Goal: Complete application form: Complete application form

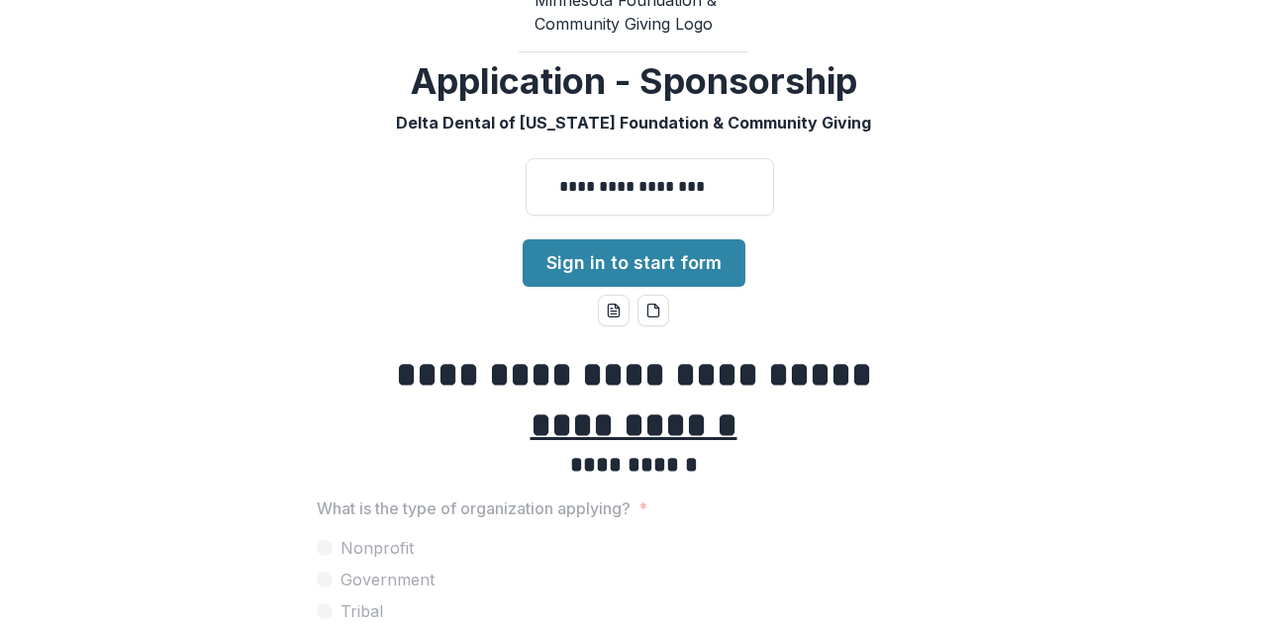
scroll to position [99, 0]
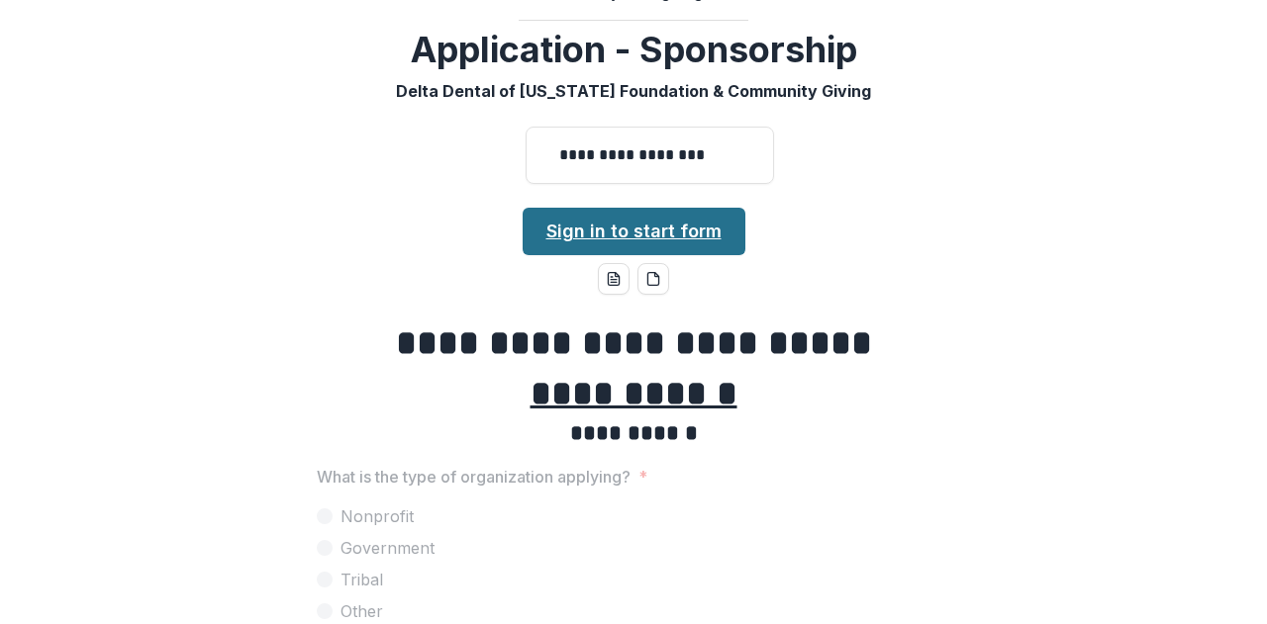
click at [651, 234] on link "Sign in to start form" at bounding box center [633, 231] width 223 height 47
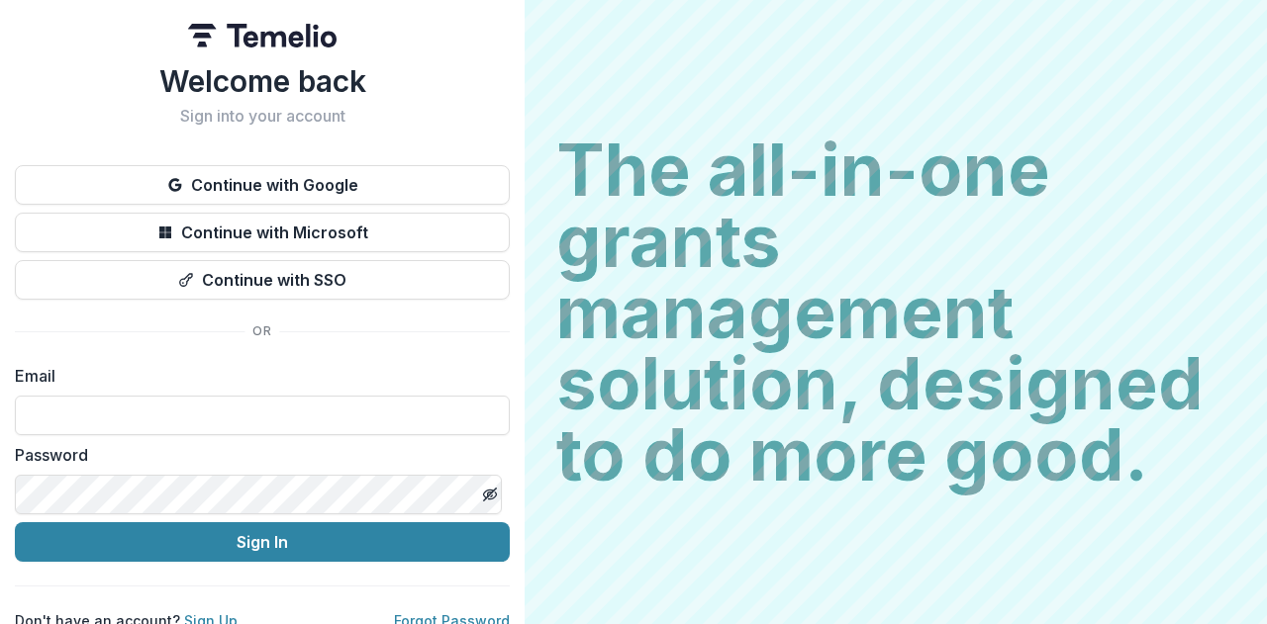
drag, startPoint x: 151, startPoint y: 413, endPoint x: 297, endPoint y: 393, distance: 146.8
click at [157, 413] on input at bounding box center [262, 416] width 495 height 40
type input "**********"
click at [15, 522] on button "Sign In" at bounding box center [262, 542] width 495 height 40
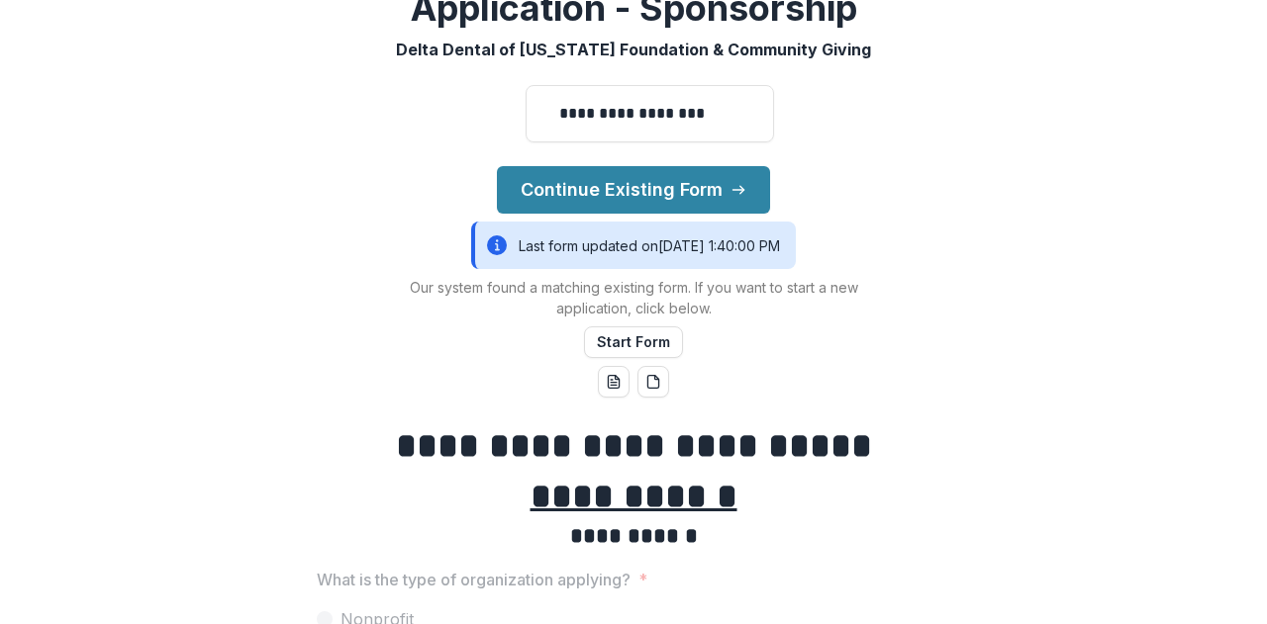
scroll to position [198, 0]
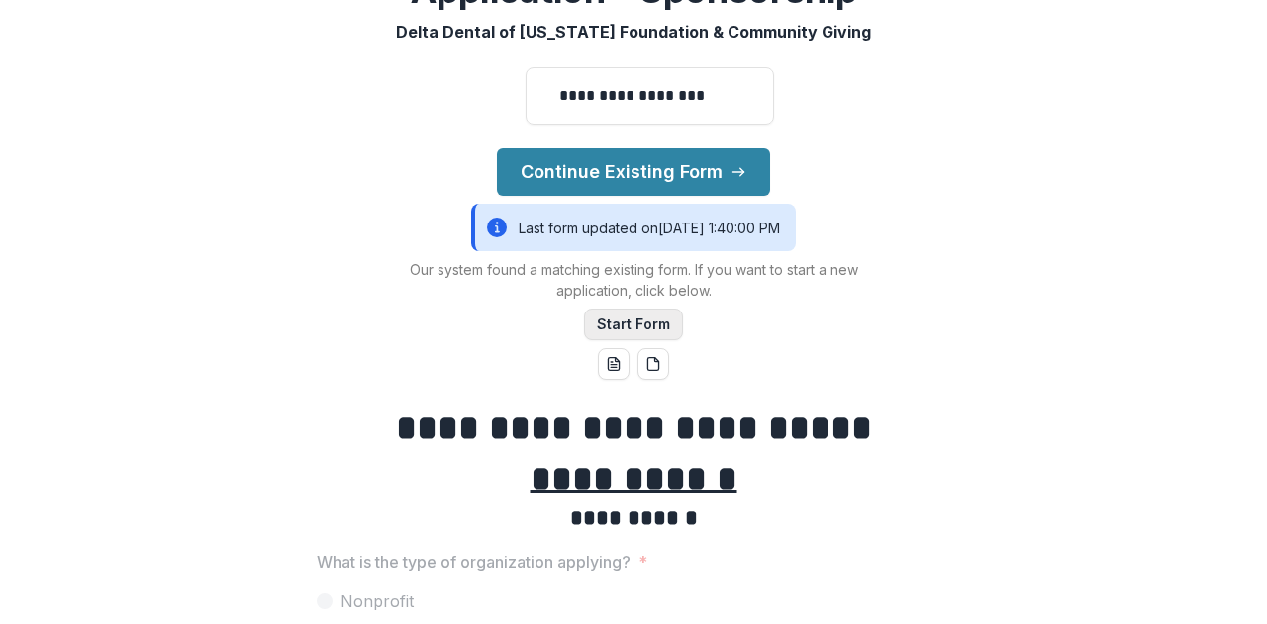
click at [625, 326] on button "Start Form" at bounding box center [633, 325] width 99 height 32
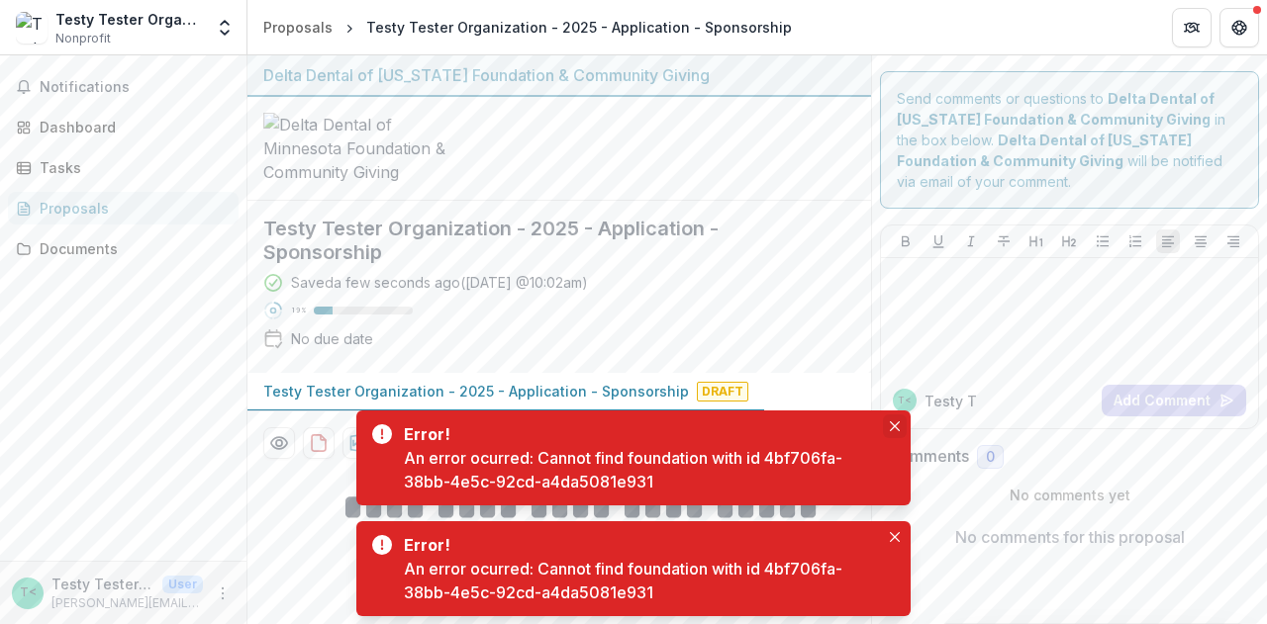
click at [894, 424] on icon "Close" at bounding box center [895, 427] width 10 height 10
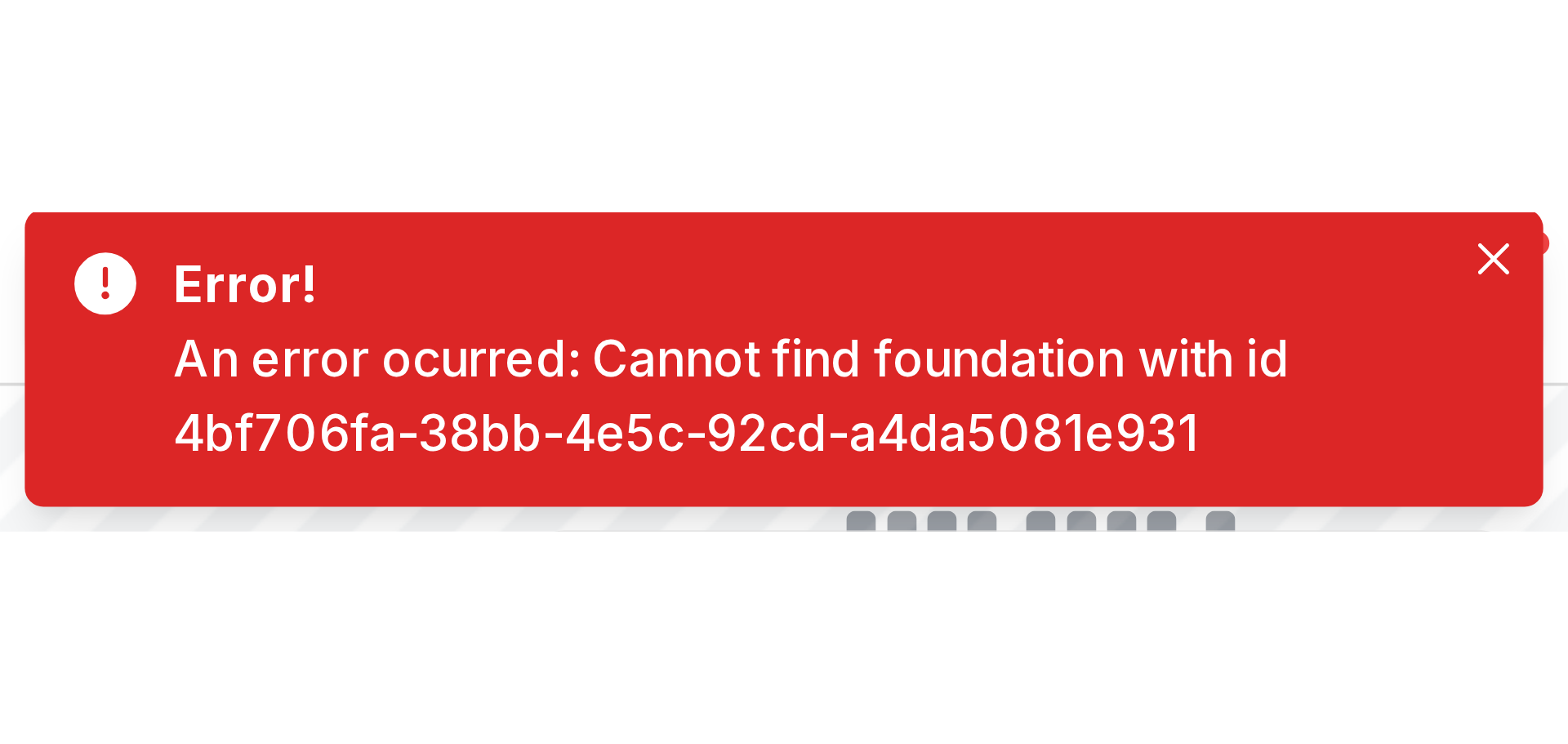
scroll to position [389, 0]
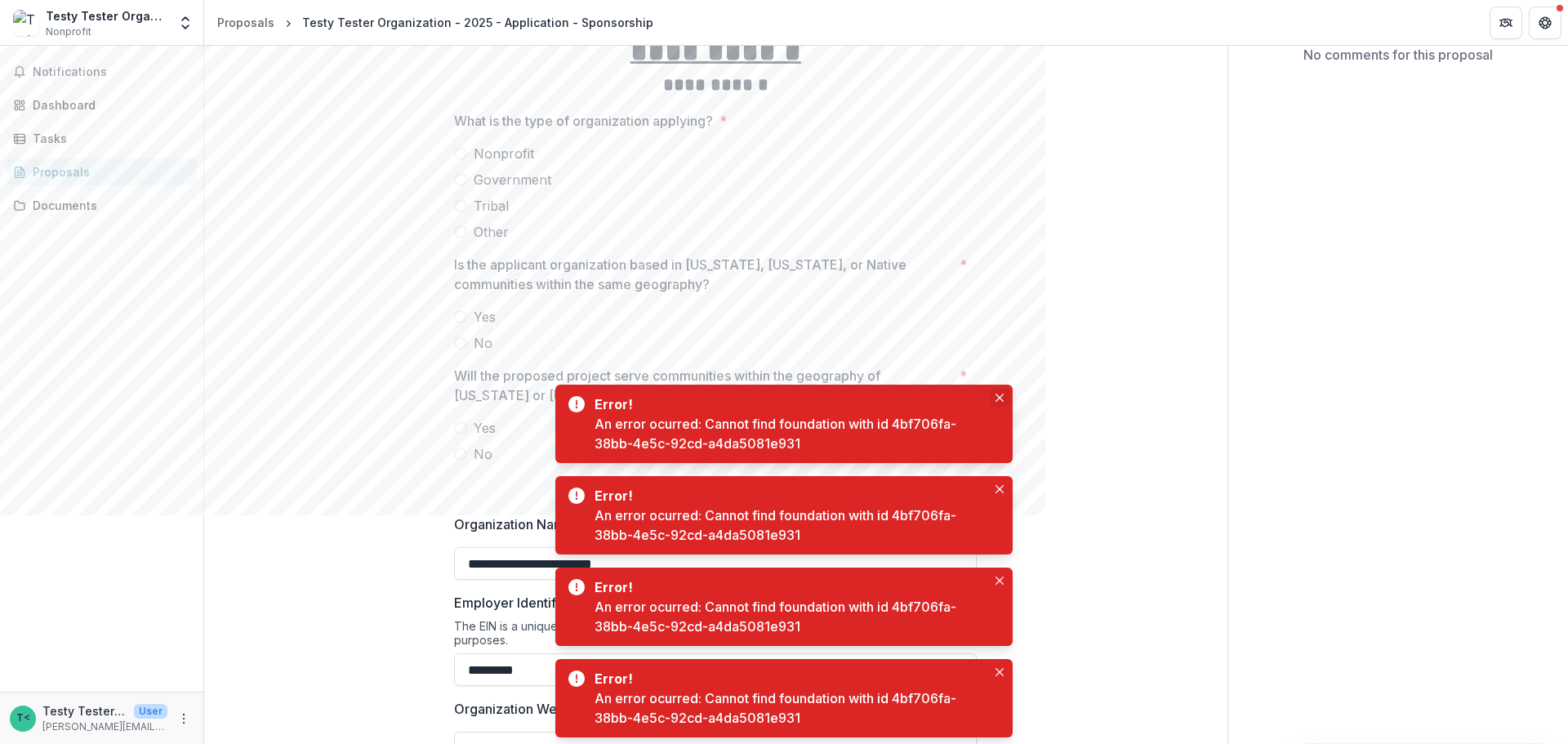
click at [1003, 402] on button "Close" at bounding box center [999, 398] width 20 height 20
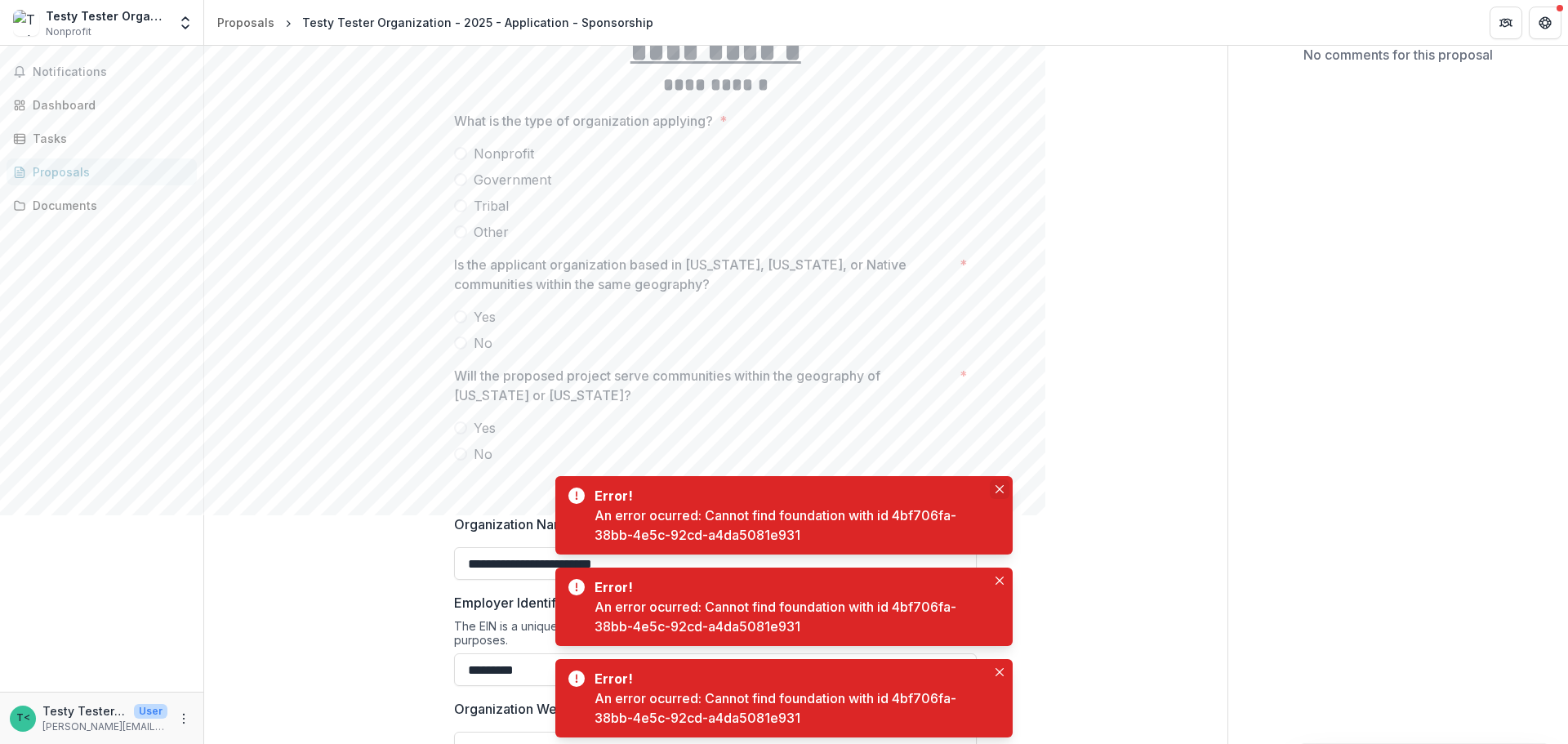
click at [1000, 490] on icon "Close" at bounding box center [999, 490] width 8 height 8
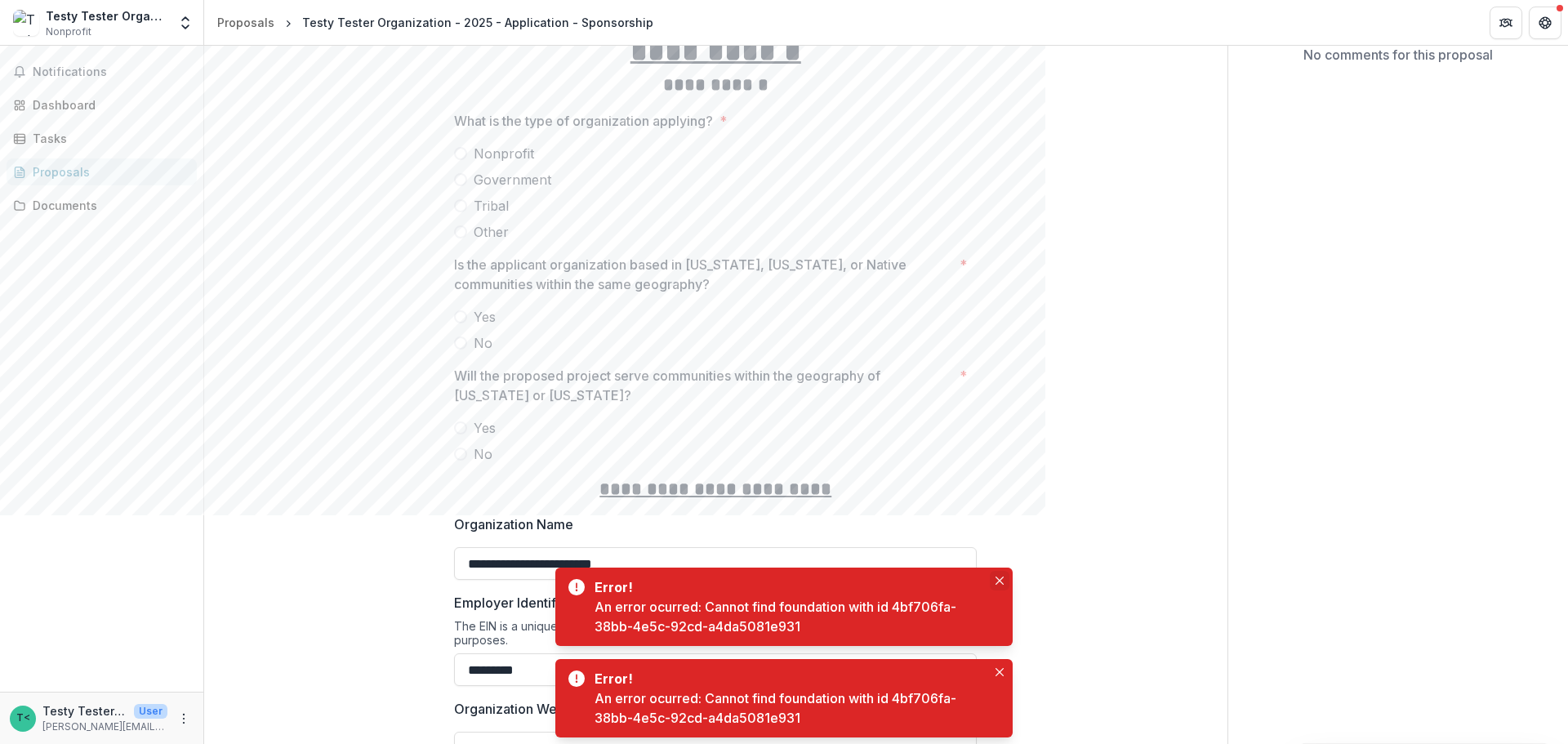
click at [999, 514] on icon "Close" at bounding box center [999, 581] width 8 height 8
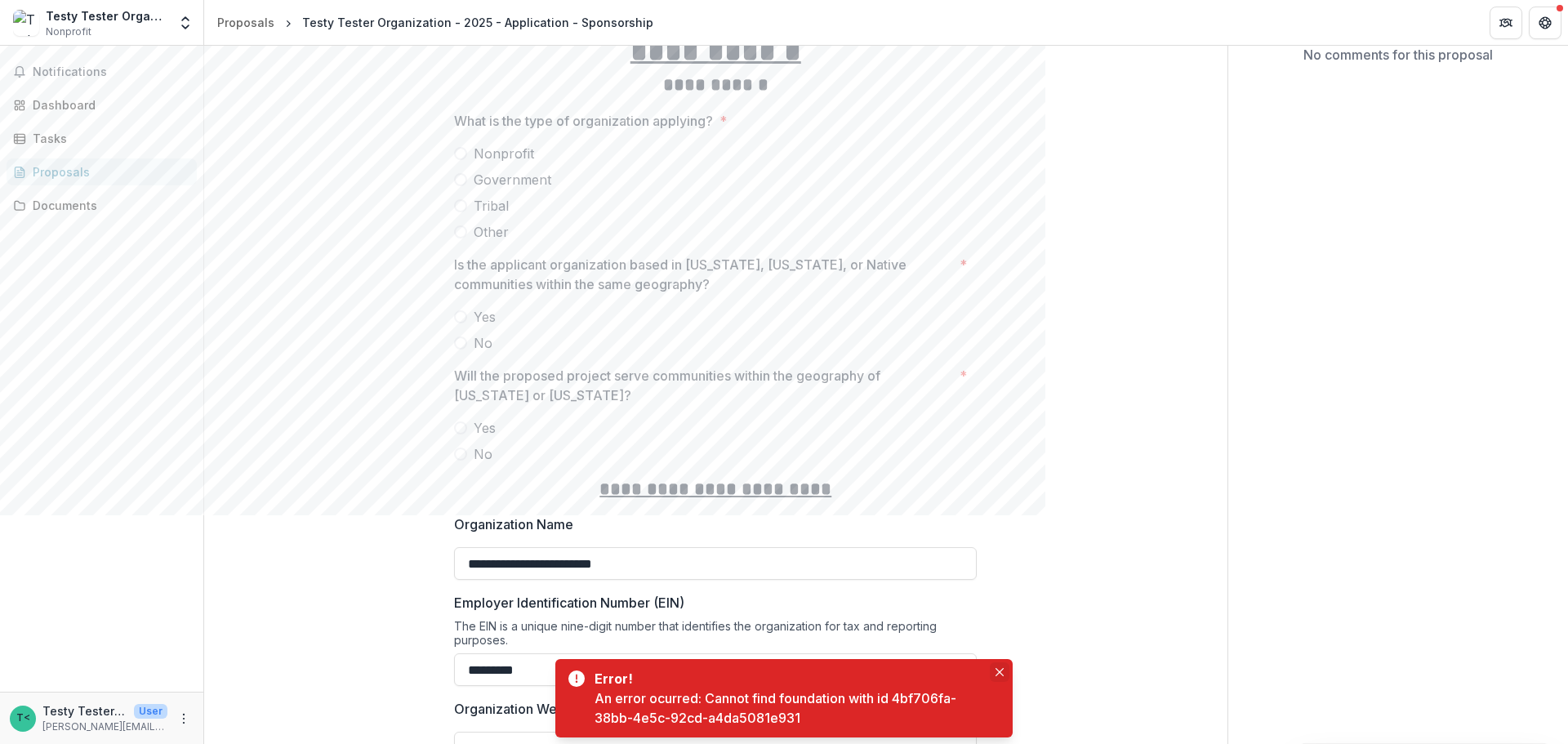
click at [1001, 514] on icon "Close" at bounding box center [999, 672] width 8 height 8
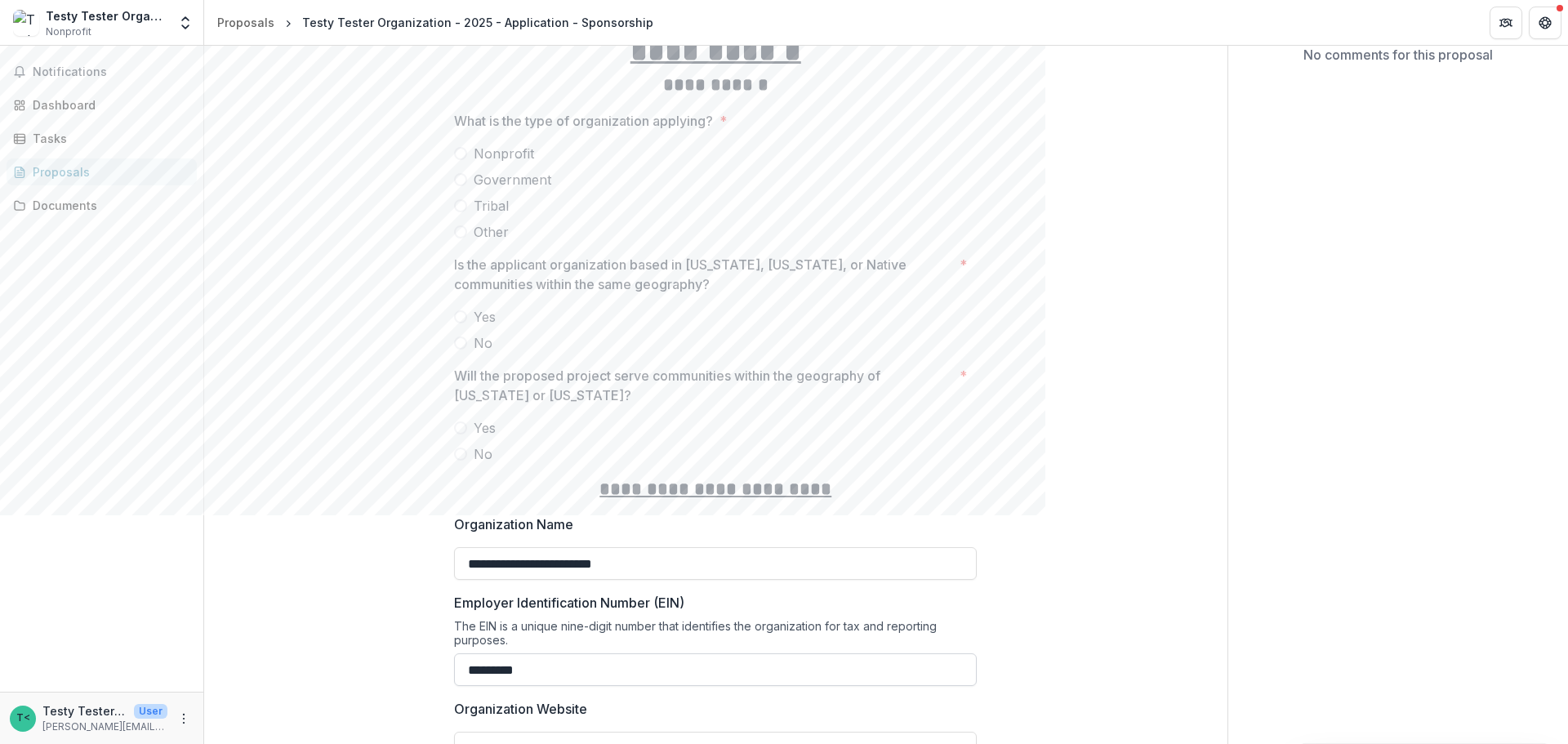
drag, startPoint x: 479, startPoint y: 667, endPoint x: 501, endPoint y: 666, distance: 22.0
click at [483, 514] on input "*********" at bounding box center [715, 671] width 522 height 33
type input "**********"
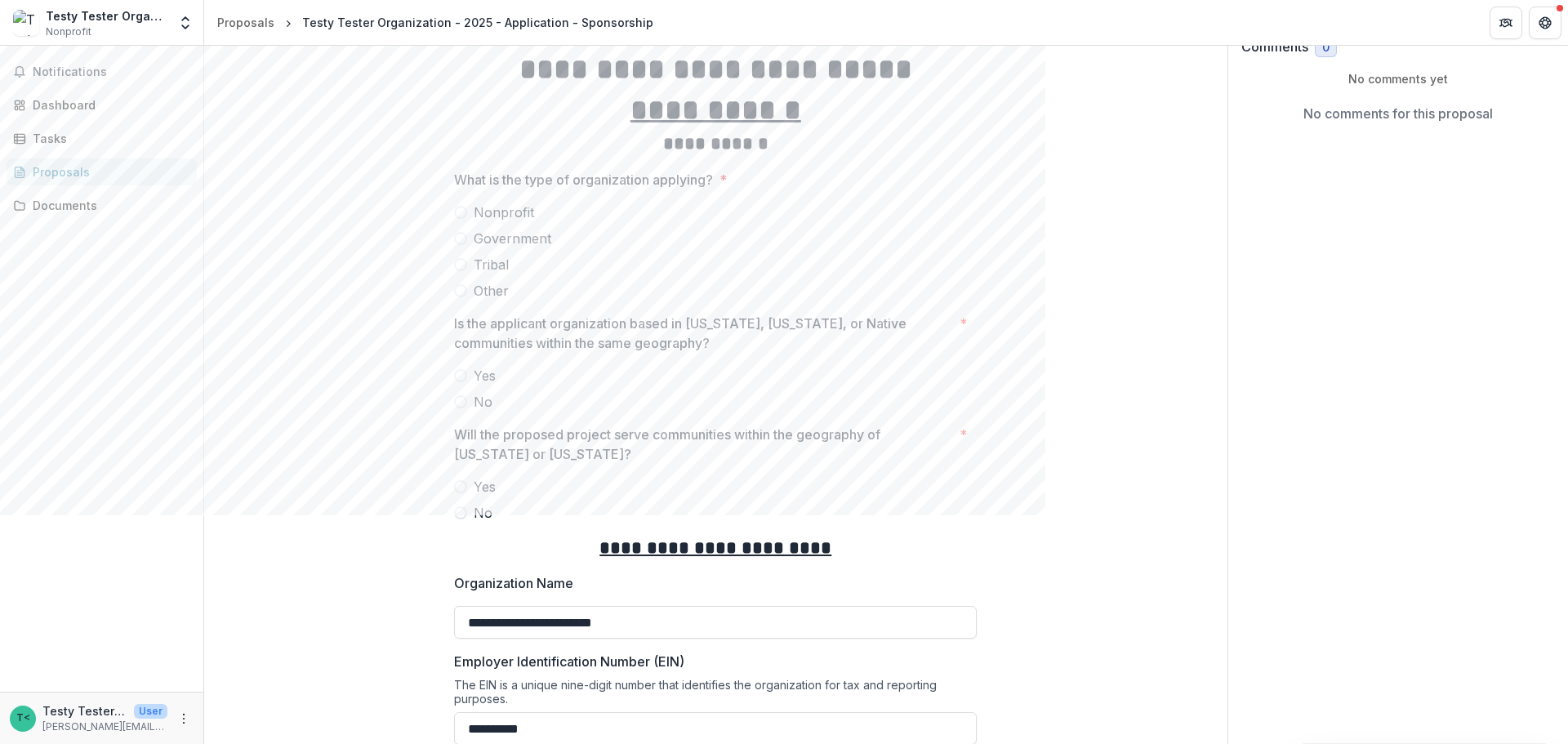
click at [460, 206] on span at bounding box center [460, 212] width 13 height 13
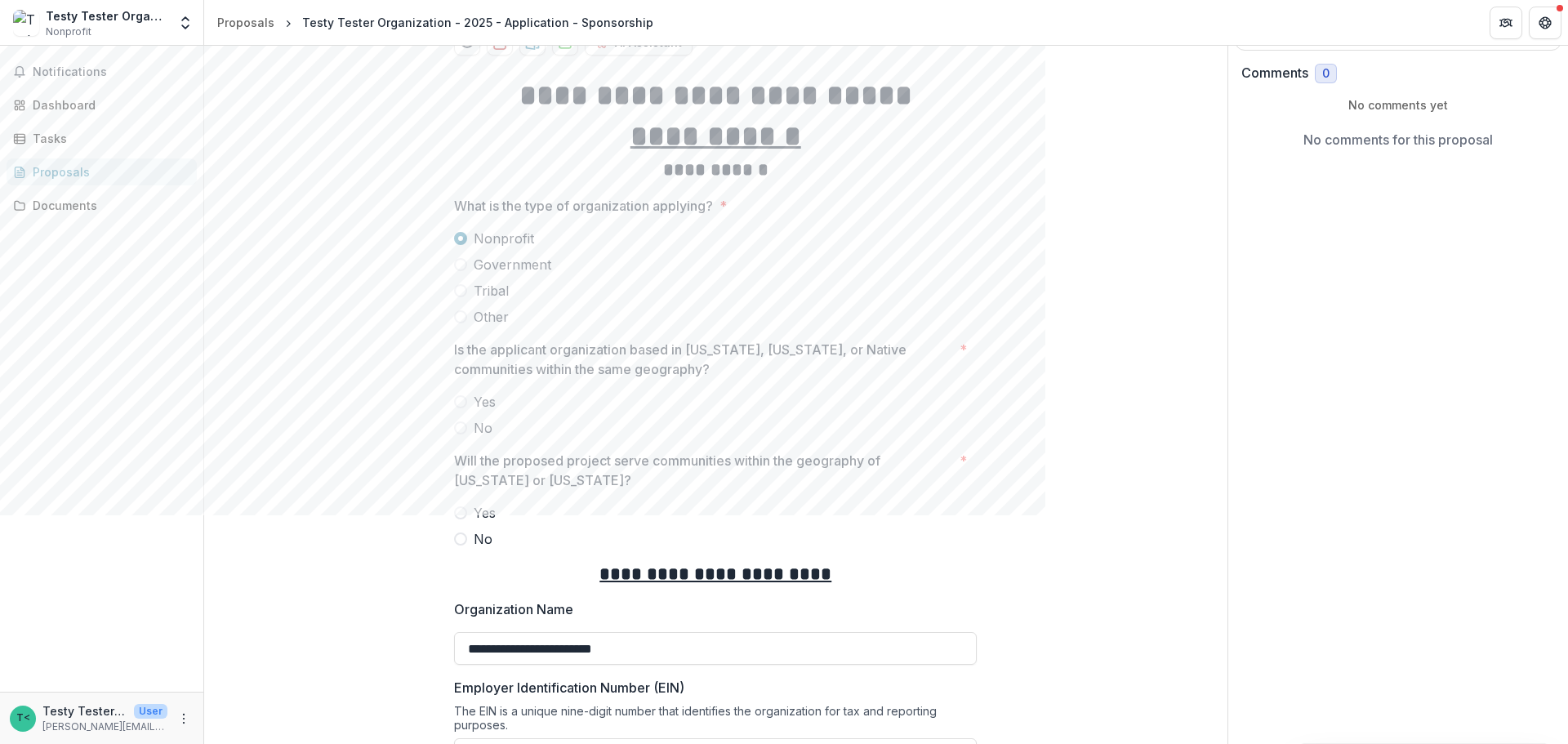
scroll to position [327, 0]
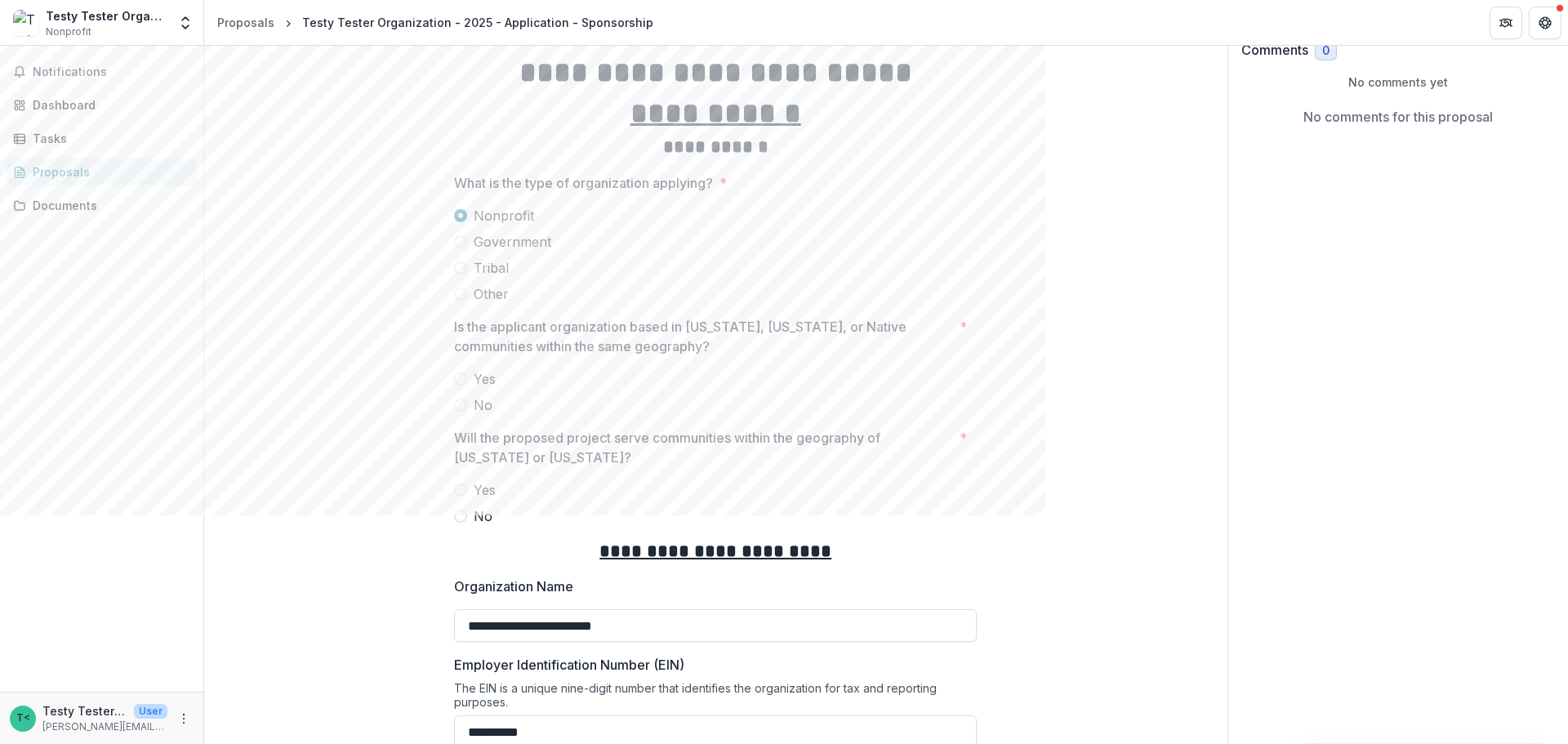
click at [461, 374] on span at bounding box center [460, 379] width 13 height 13
drag, startPoint x: 460, startPoint y: 486, endPoint x: 561, endPoint y: 485, distance: 101.0
click at [462, 486] on span at bounding box center [460, 490] width 13 height 13
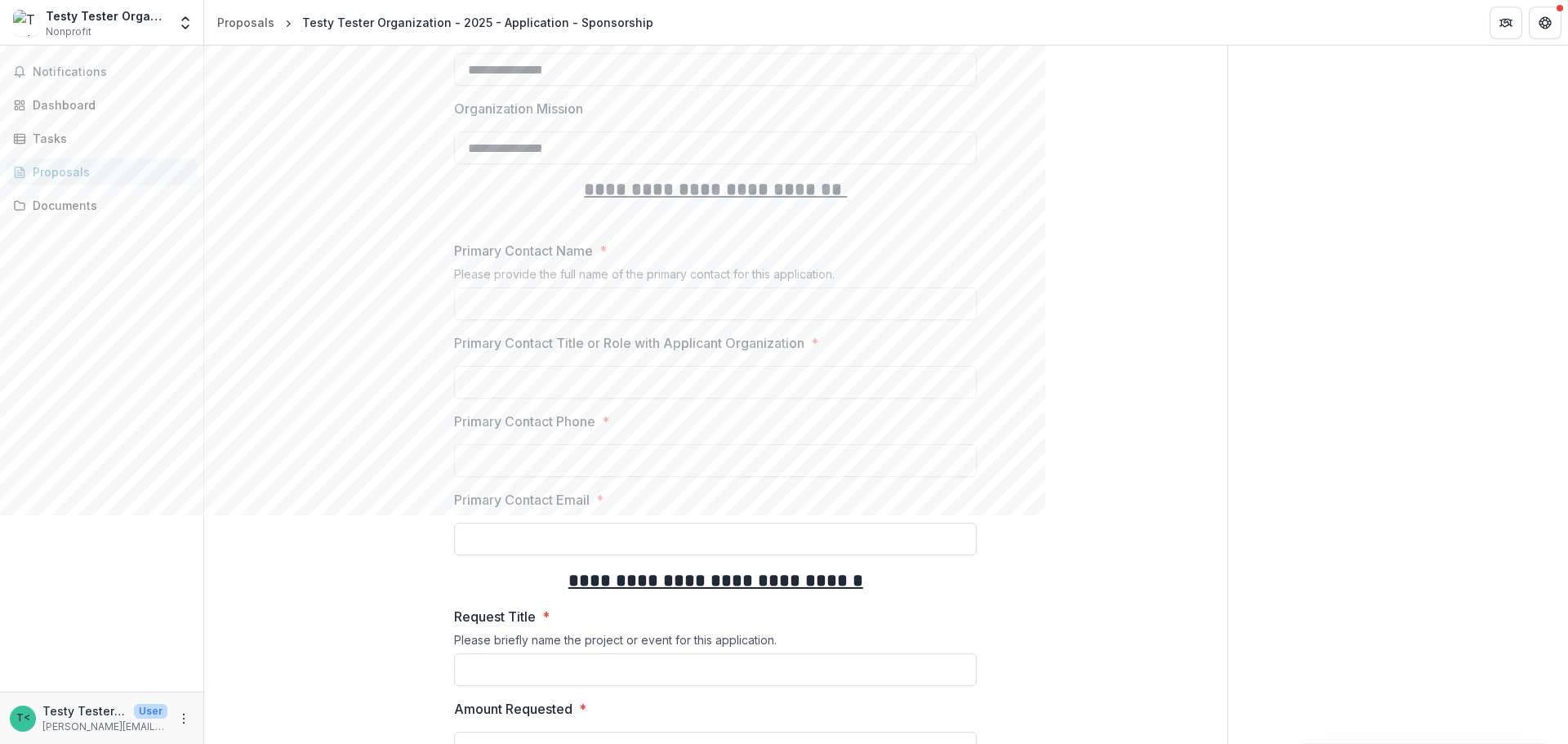
scroll to position [1228, 0]
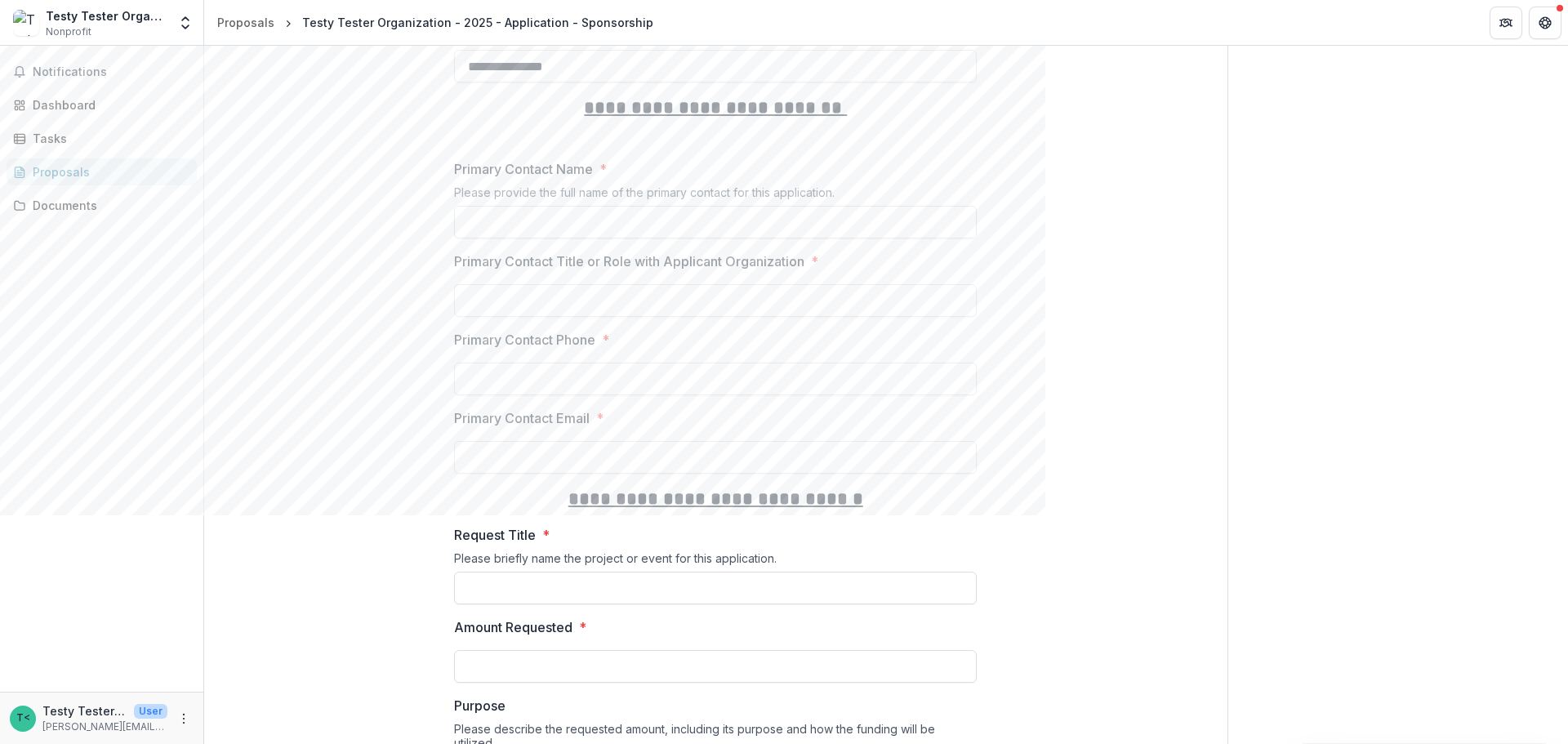
click at [509, 222] on input "Primary Contact Name *" at bounding box center [715, 222] width 522 height 33
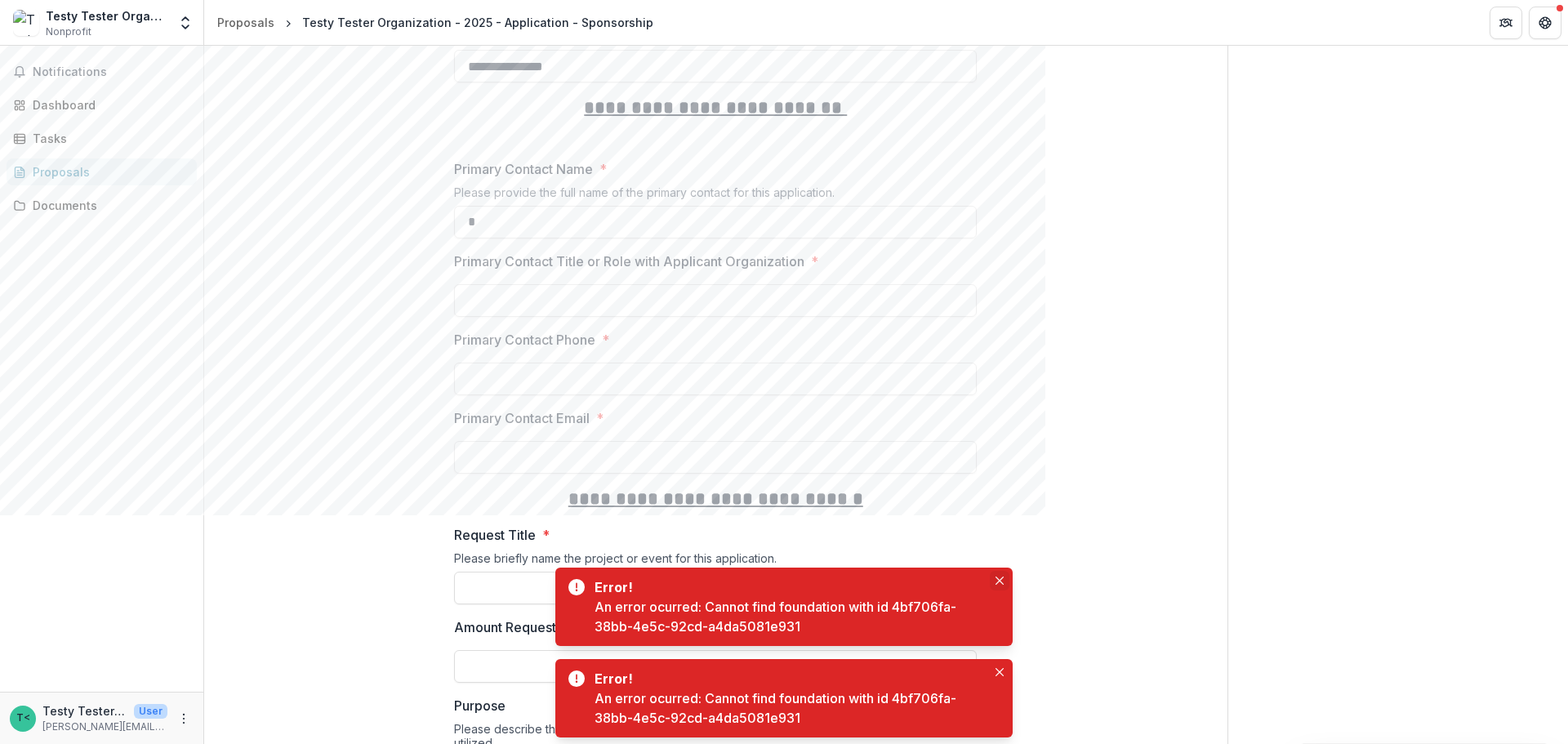
click at [999, 514] on icon "Close" at bounding box center [999, 581] width 8 height 8
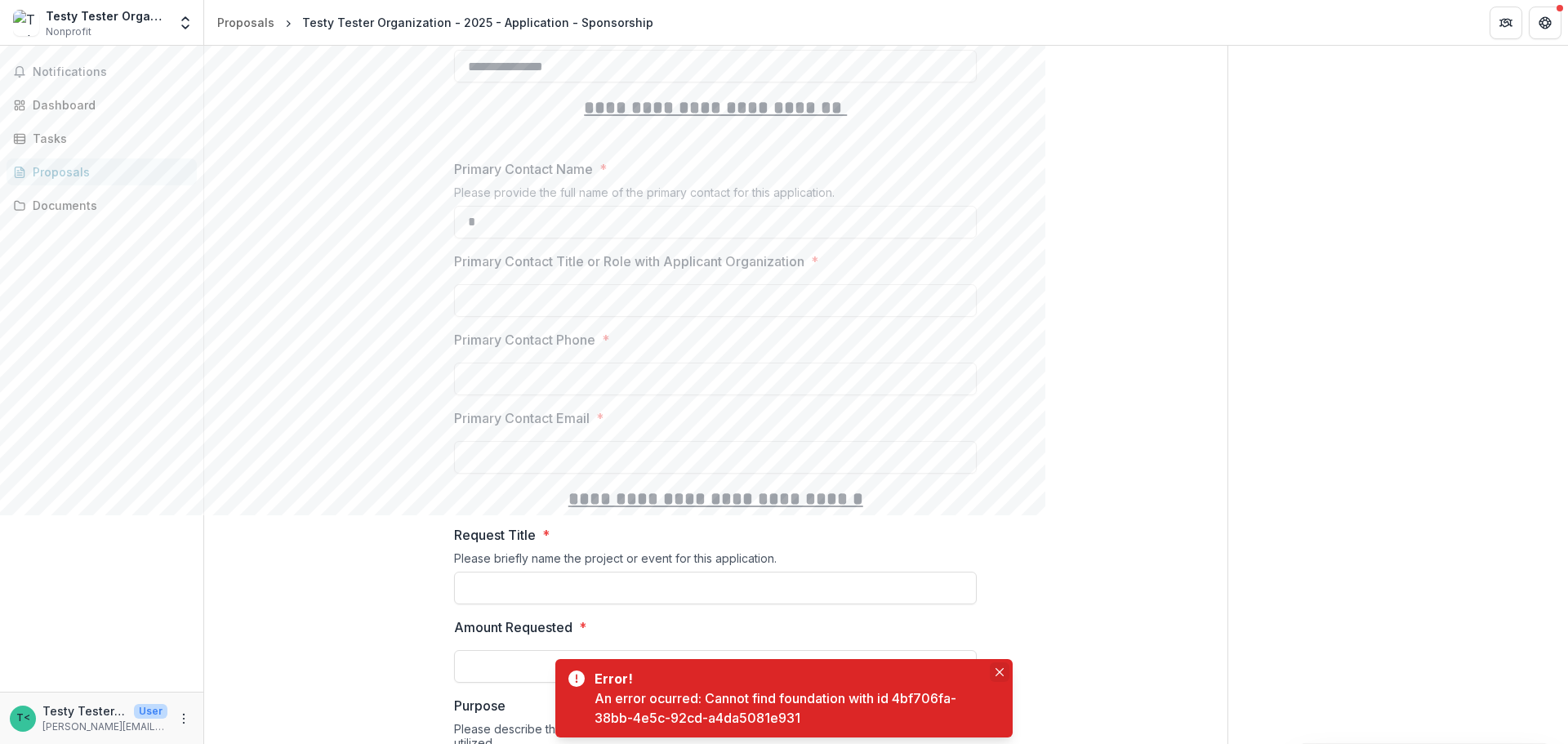
click at [1000, 514] on icon "Close" at bounding box center [999, 672] width 8 height 8
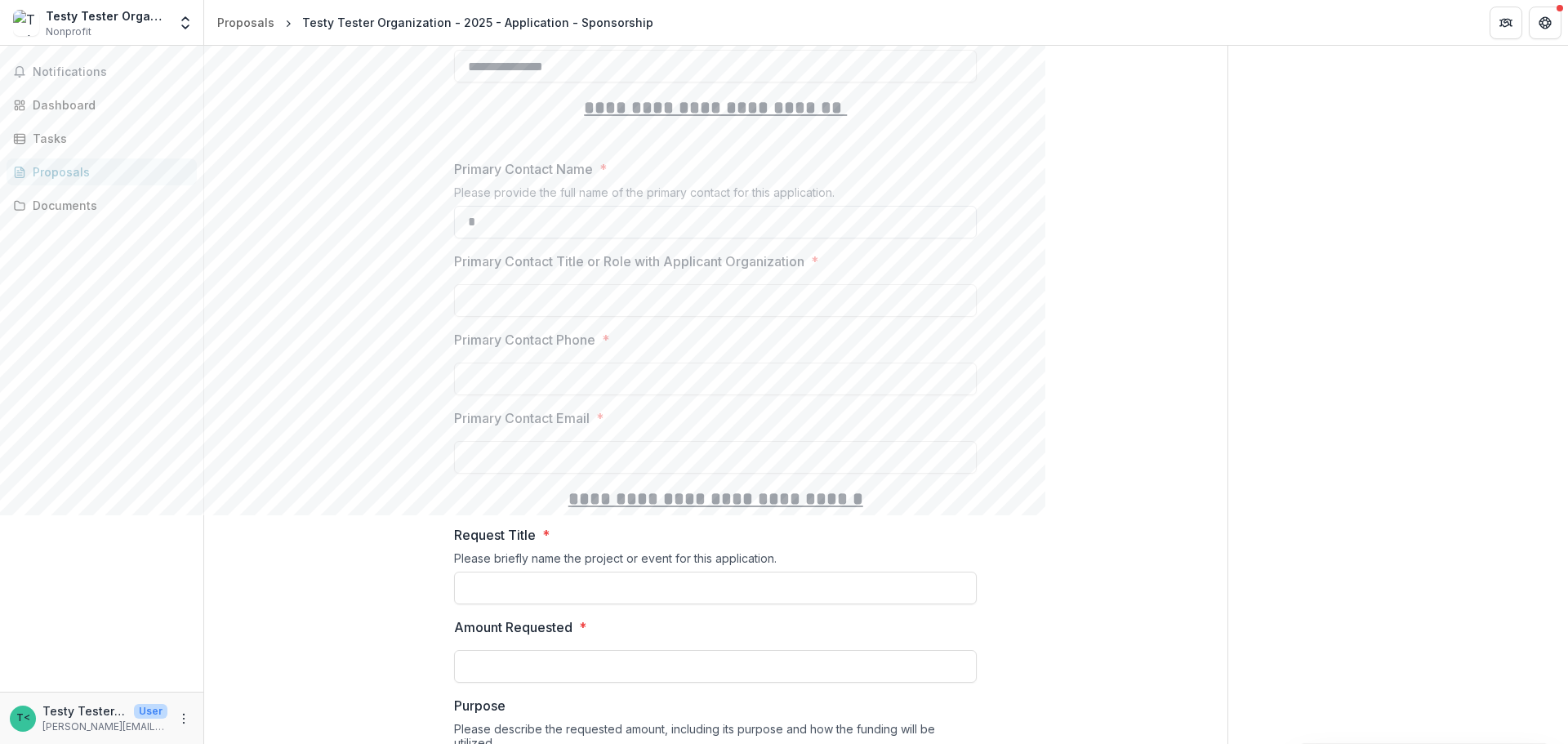
click at [533, 226] on input "*" at bounding box center [715, 222] width 522 height 33
type input "**********"
click at [536, 304] on input "Primary Contact Title or Role with Applicant Organization *" at bounding box center [715, 301] width 522 height 33
type input "**********"
click at [597, 385] on input "Primary Contact Phone *" at bounding box center [715, 379] width 522 height 33
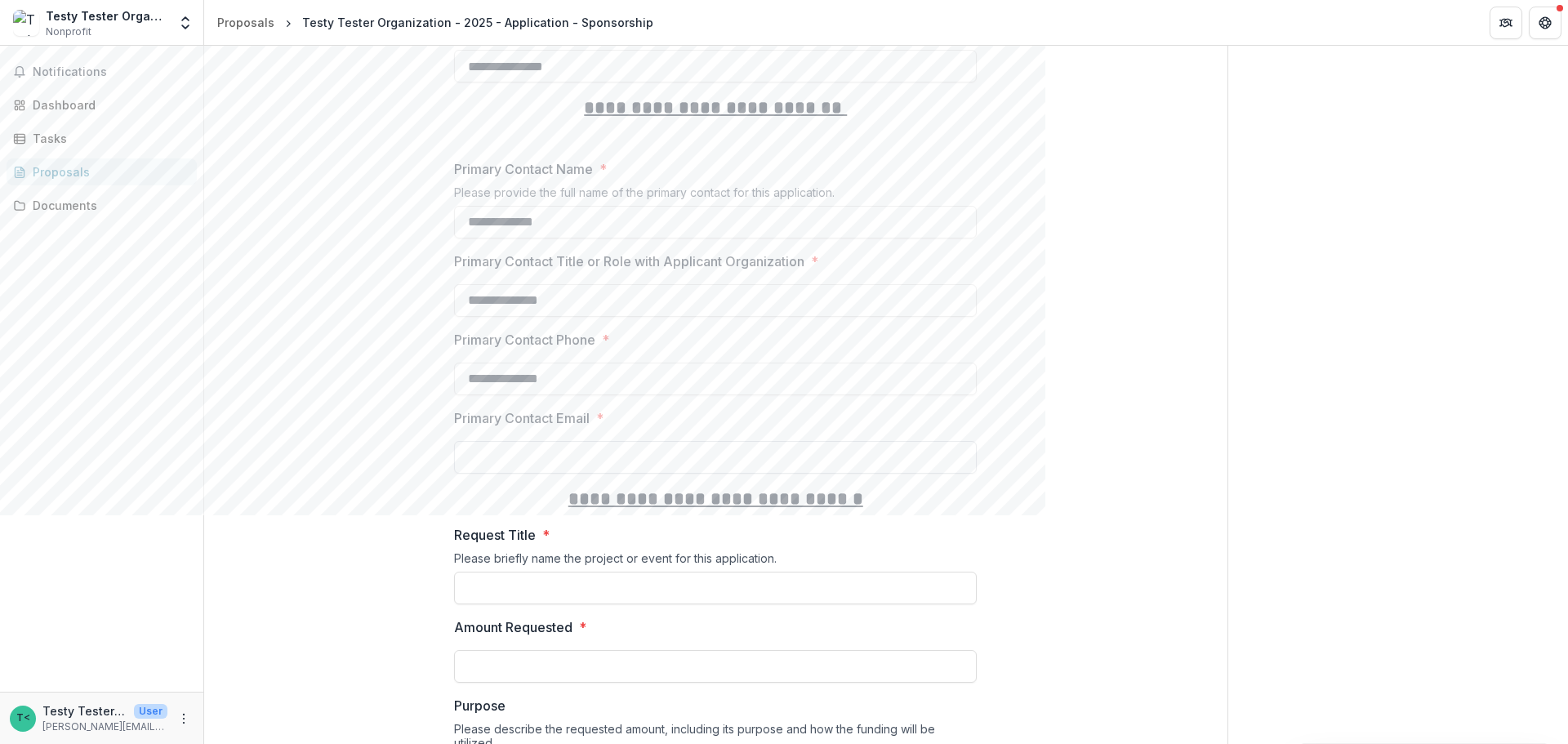
type input "**********"
click at [562, 458] on input "Primary Contact Email *" at bounding box center [715, 457] width 522 height 33
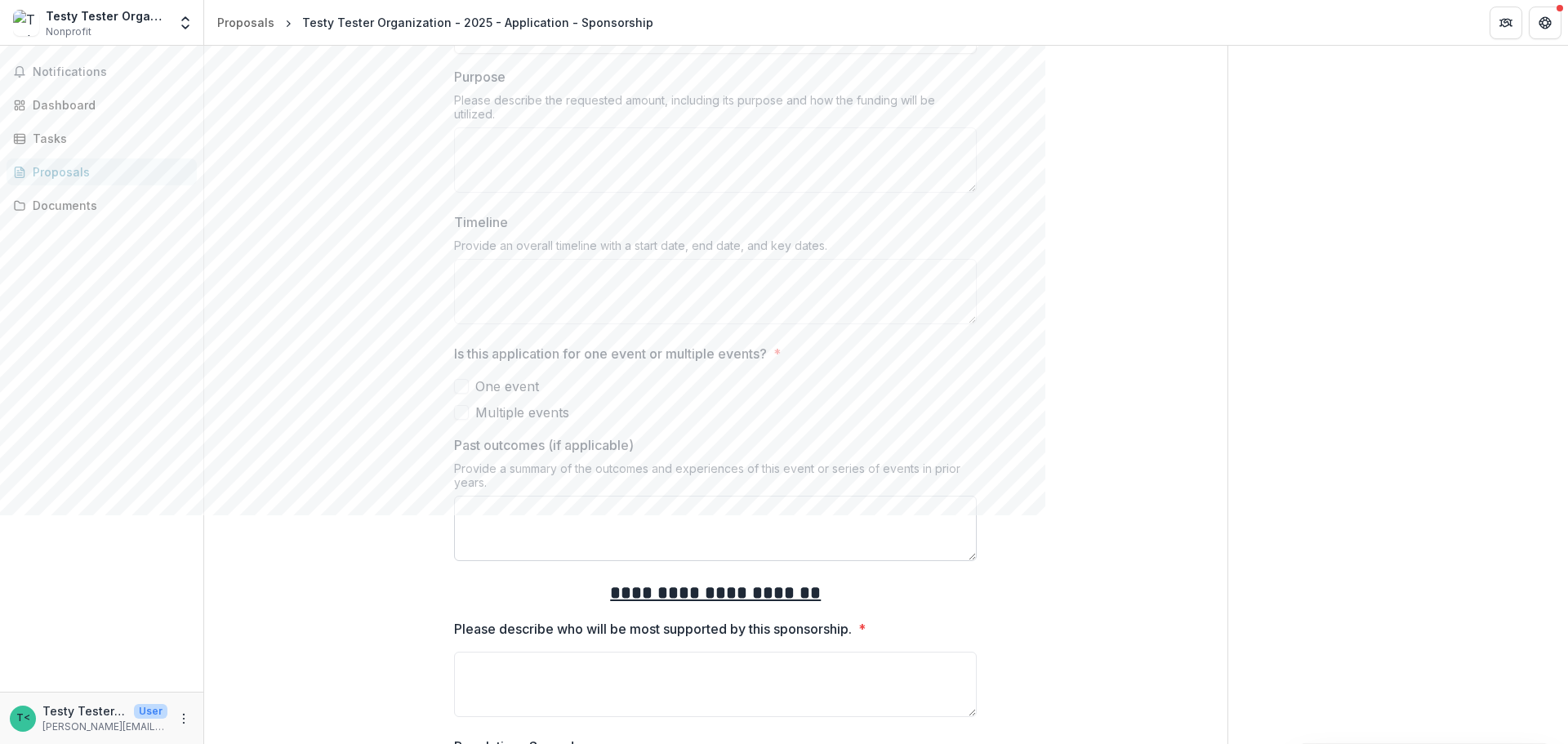
scroll to position [1882, 0]
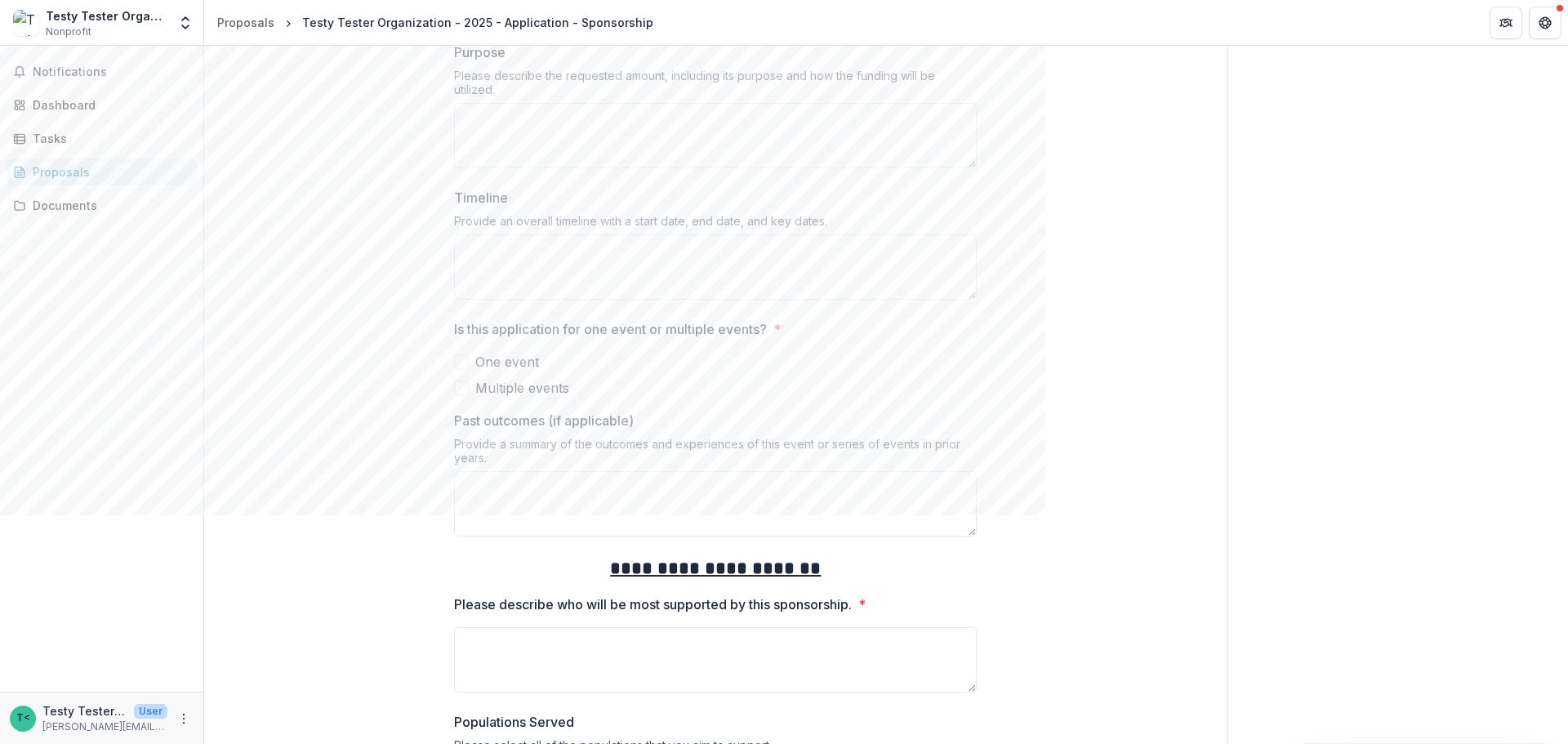
type input "**********"
click at [460, 361] on span at bounding box center [461, 362] width 15 height 15
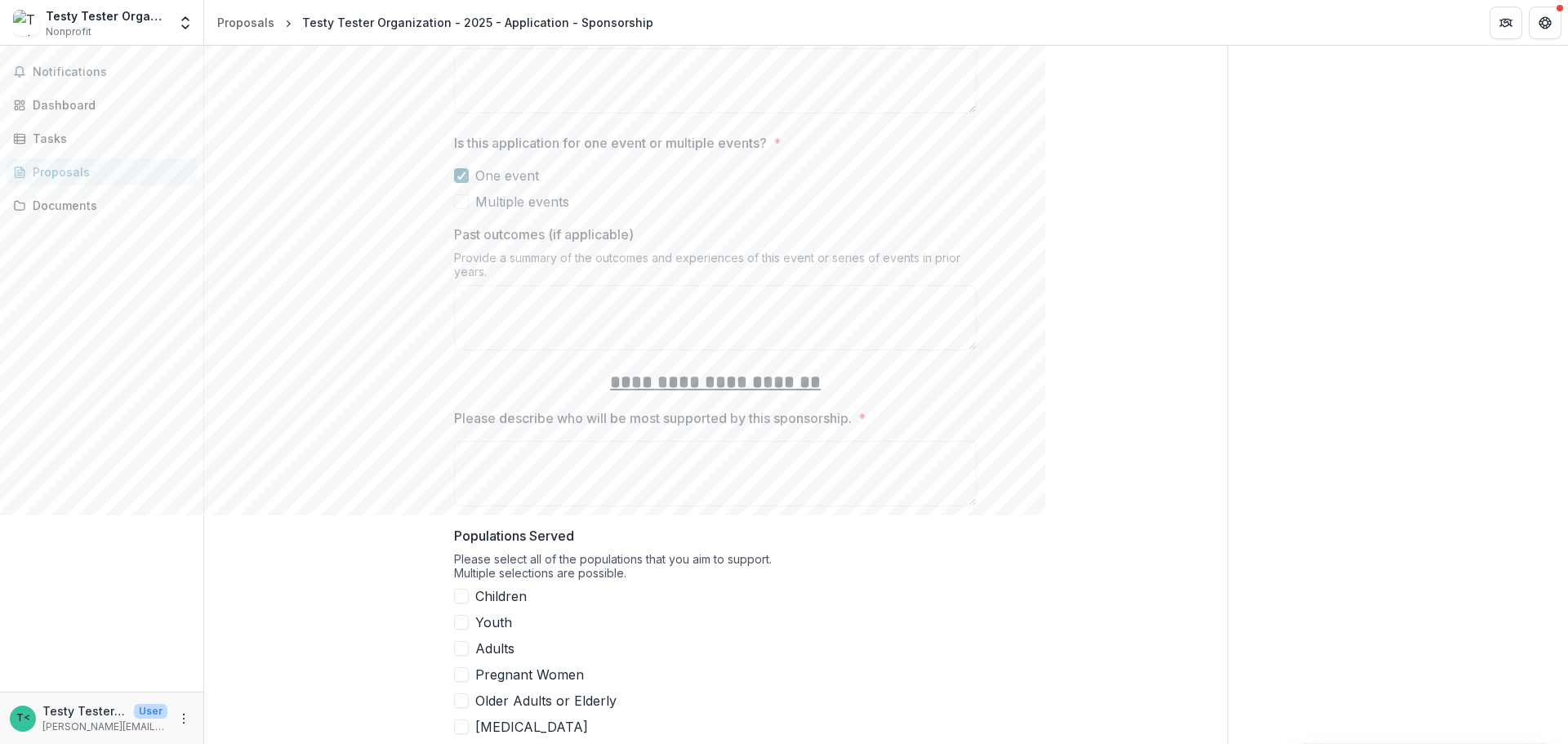
scroll to position [2127, 0]
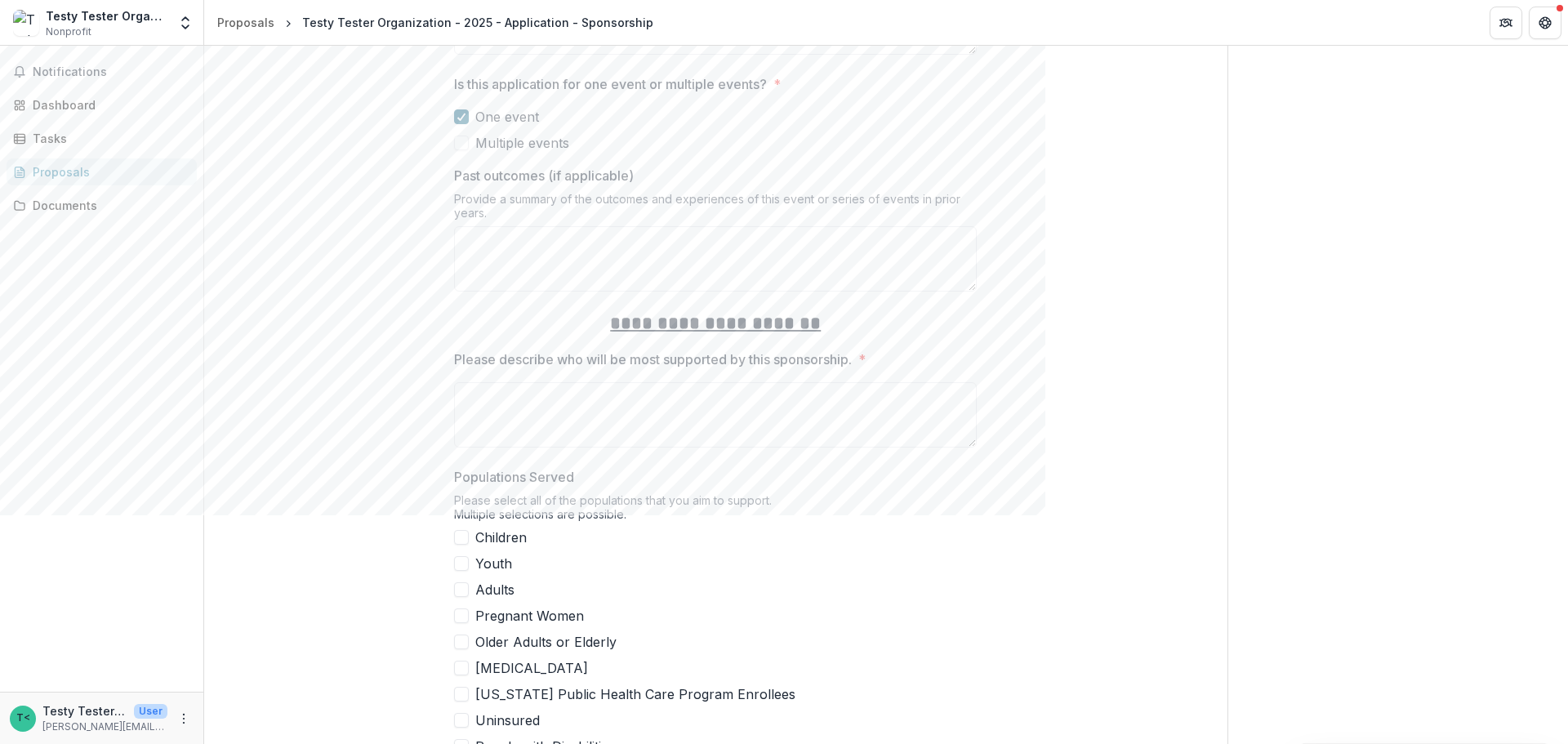
click at [463, 110] on span at bounding box center [461, 117] width 15 height 15
click at [462, 146] on span at bounding box center [461, 143] width 15 height 15
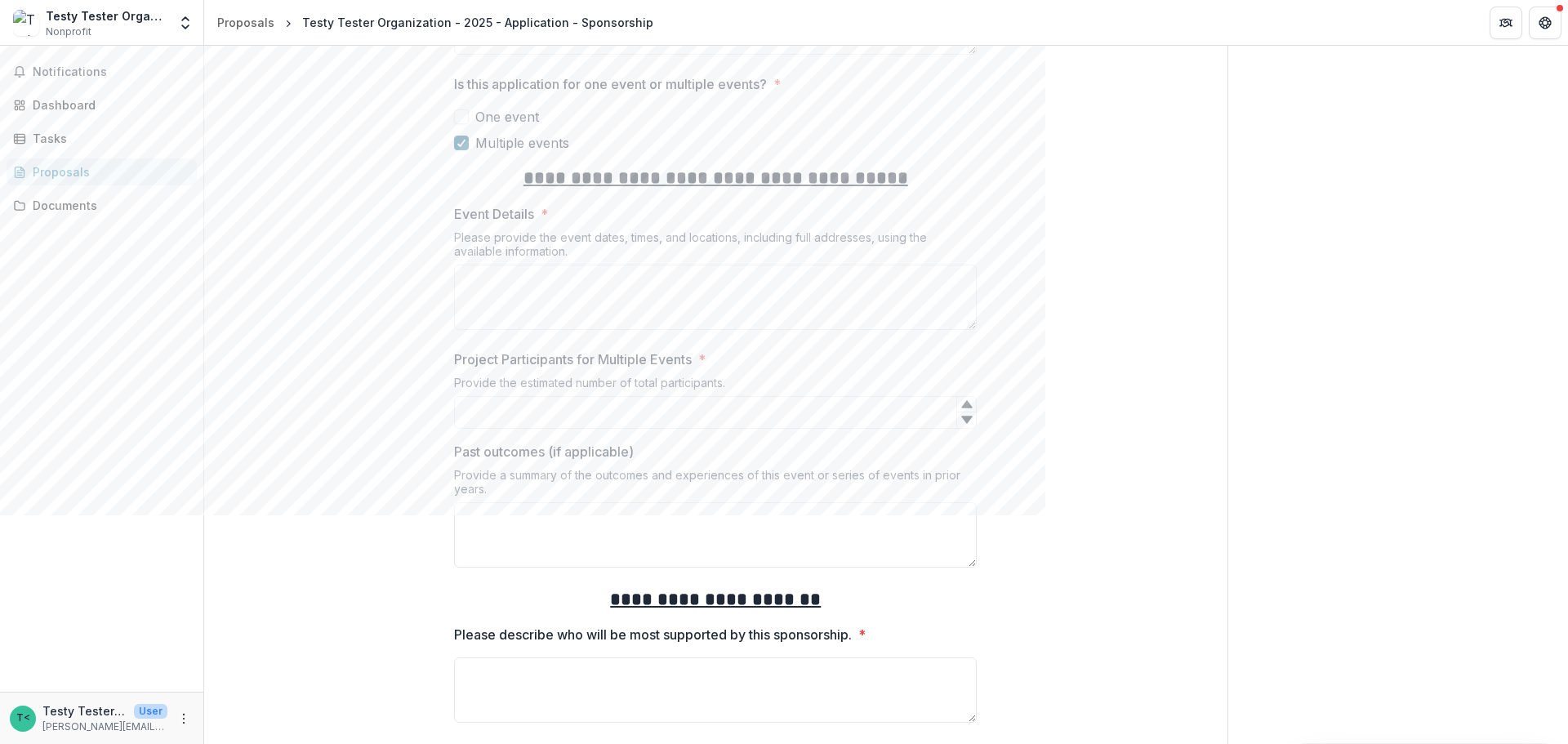
click at [462, 146] on icon at bounding box center [461, 143] width 10 height 8
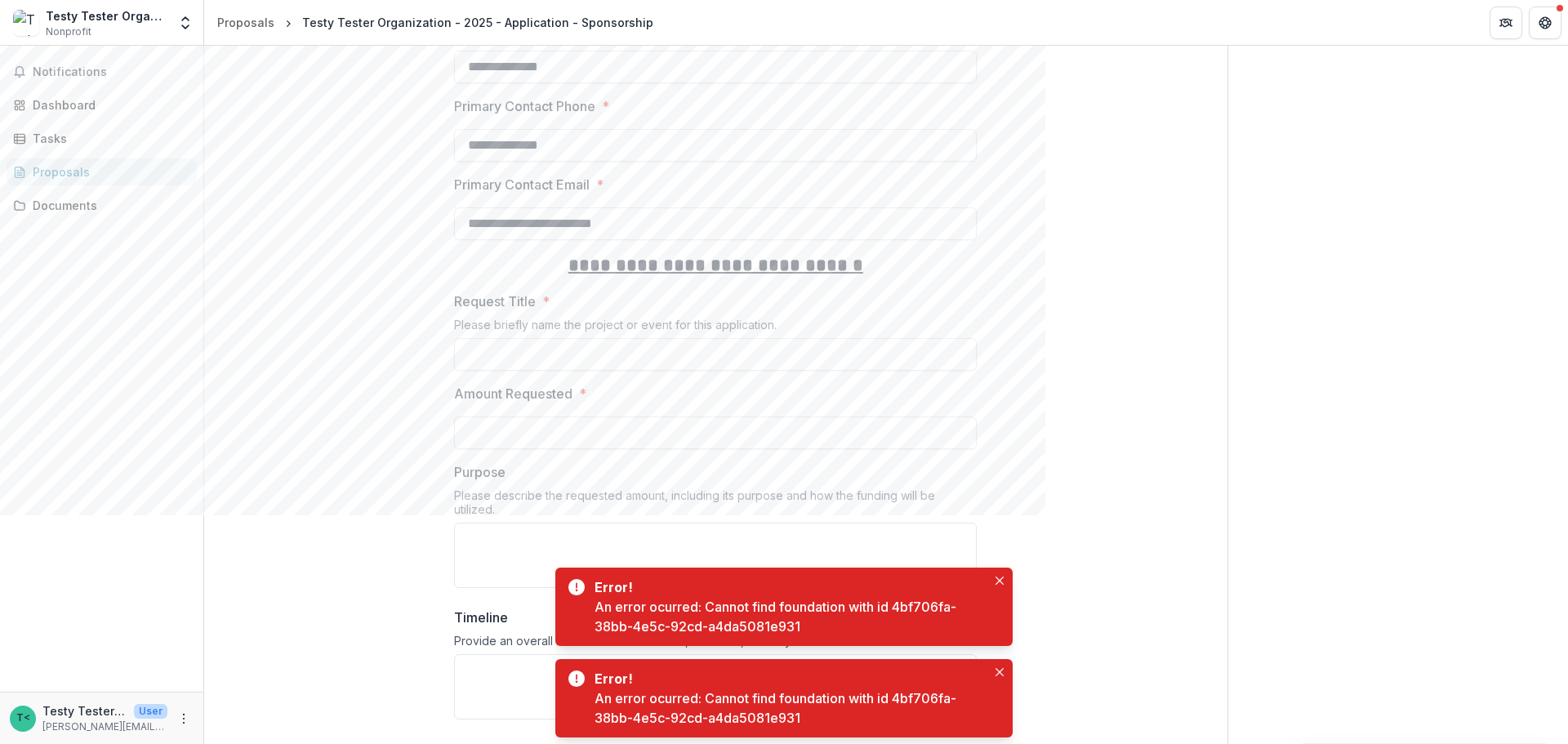
scroll to position [1637, 0]
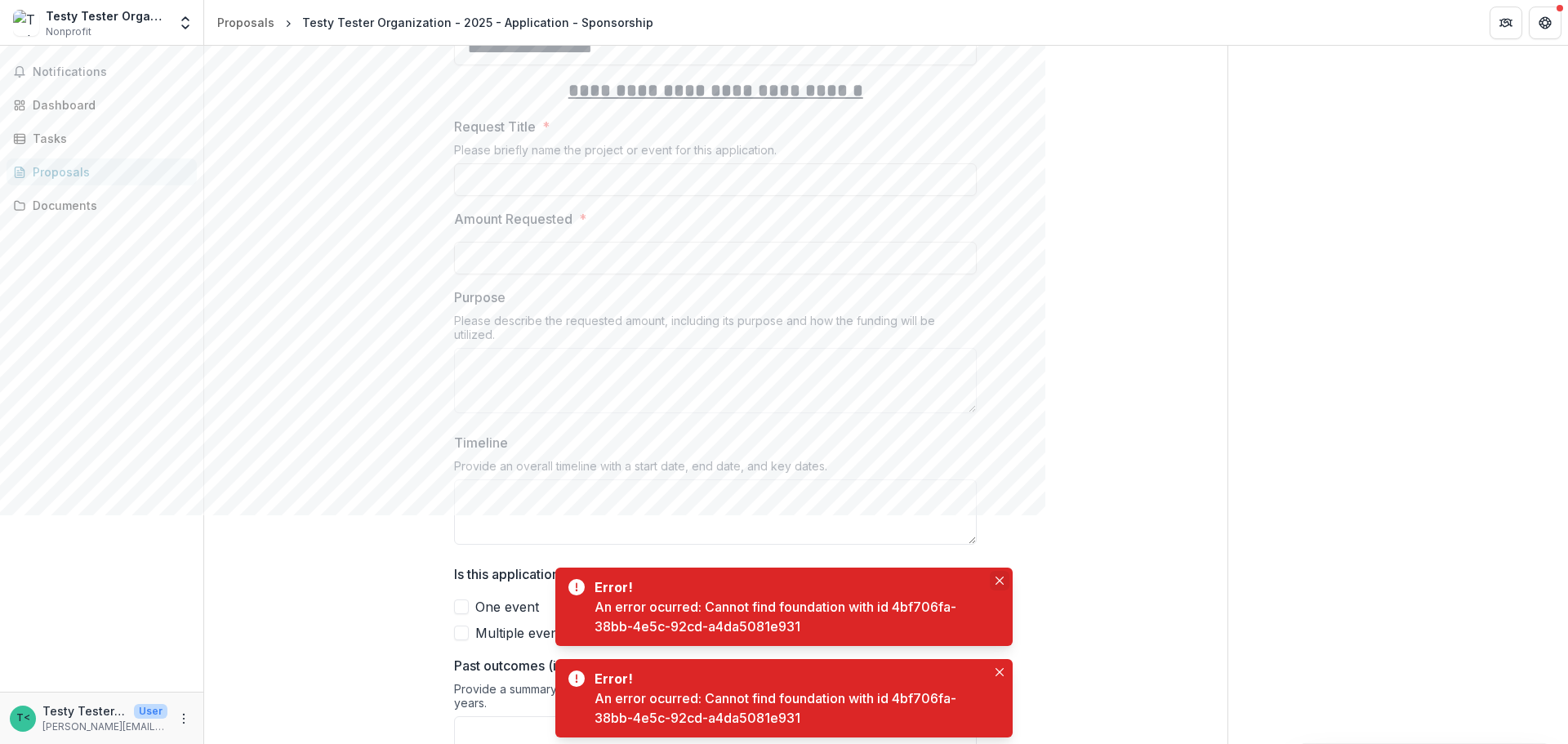
click at [1003, 514] on icon "Close" at bounding box center [999, 581] width 8 height 8
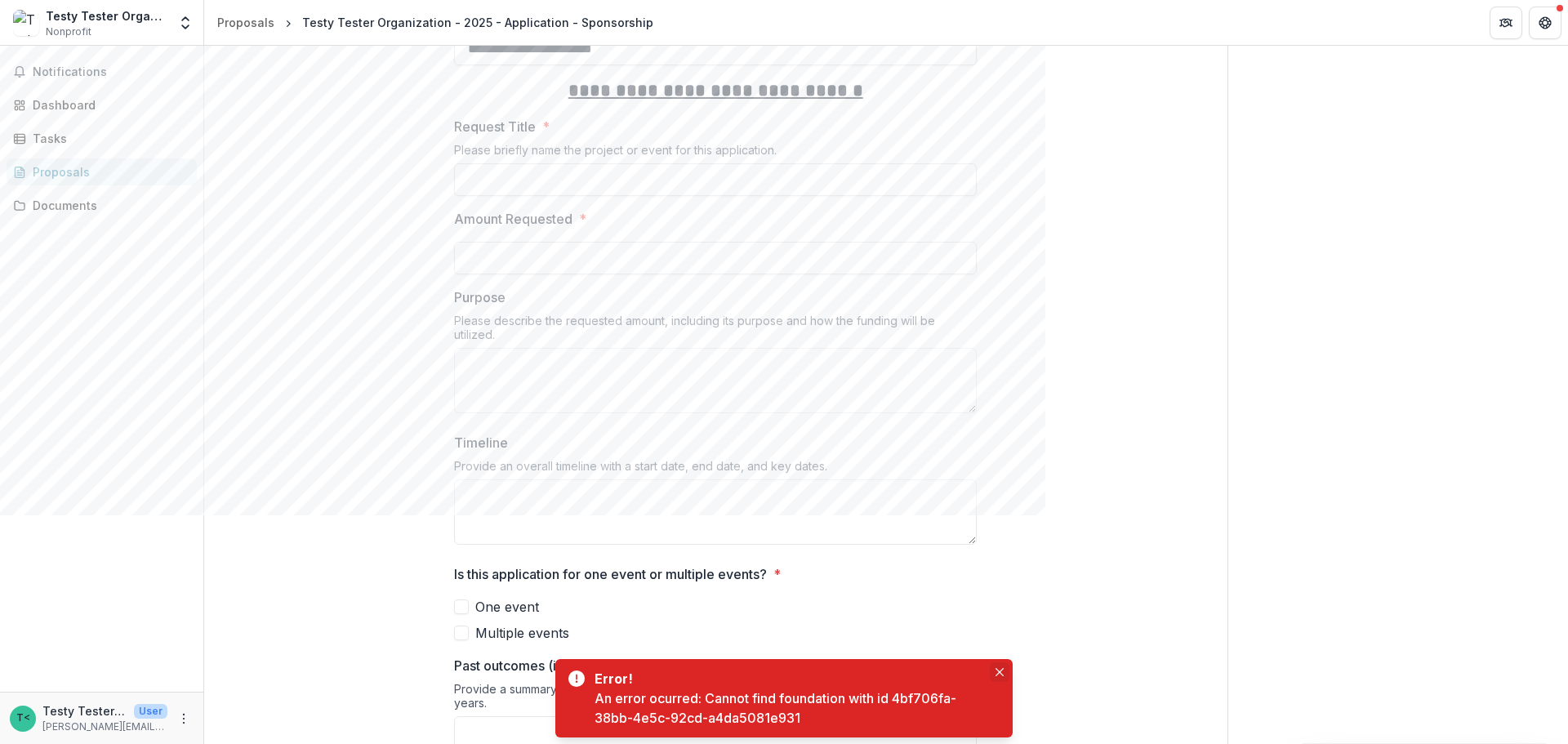
click at [996, 514] on icon "Close" at bounding box center [999, 672] width 8 height 8
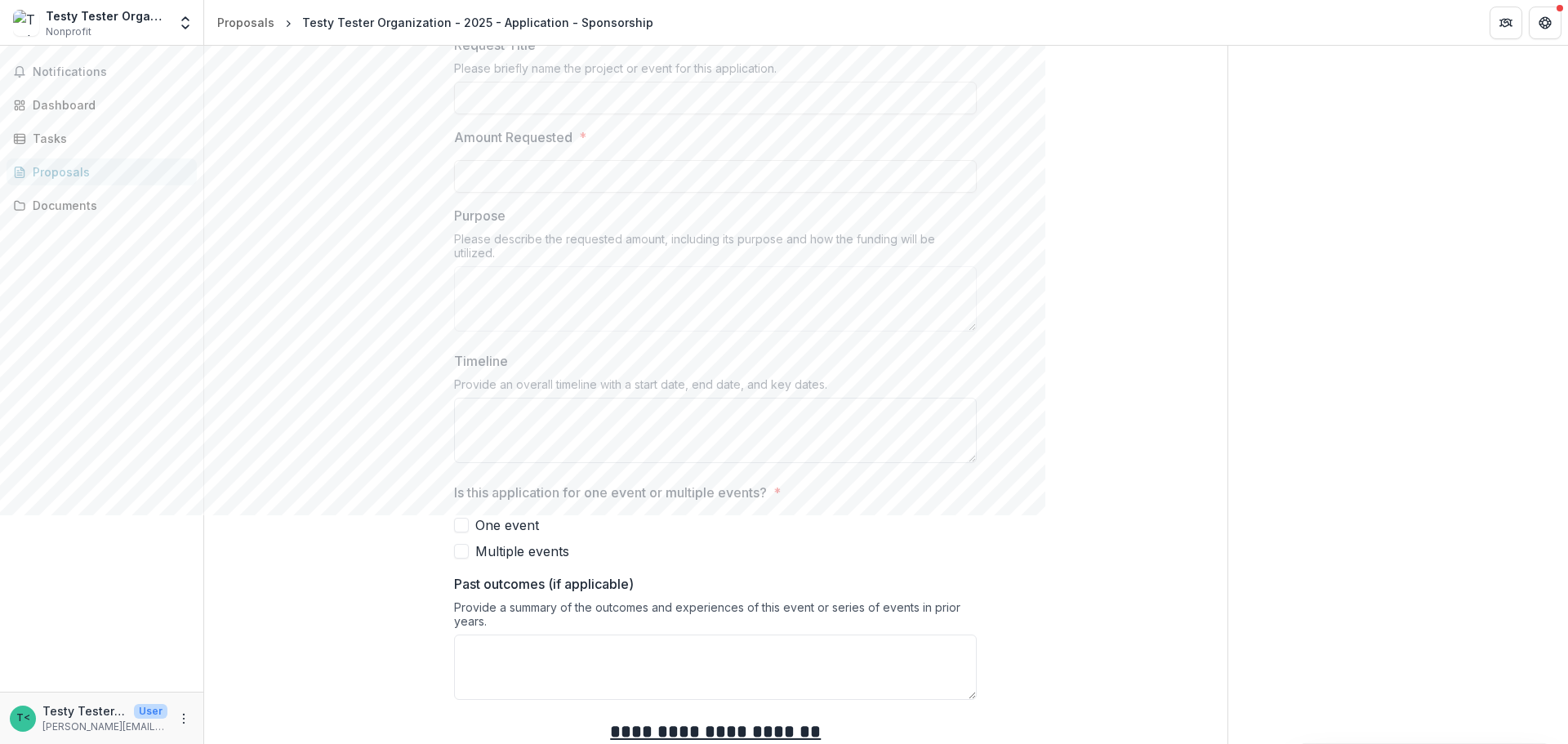
scroll to position [1882, 0]
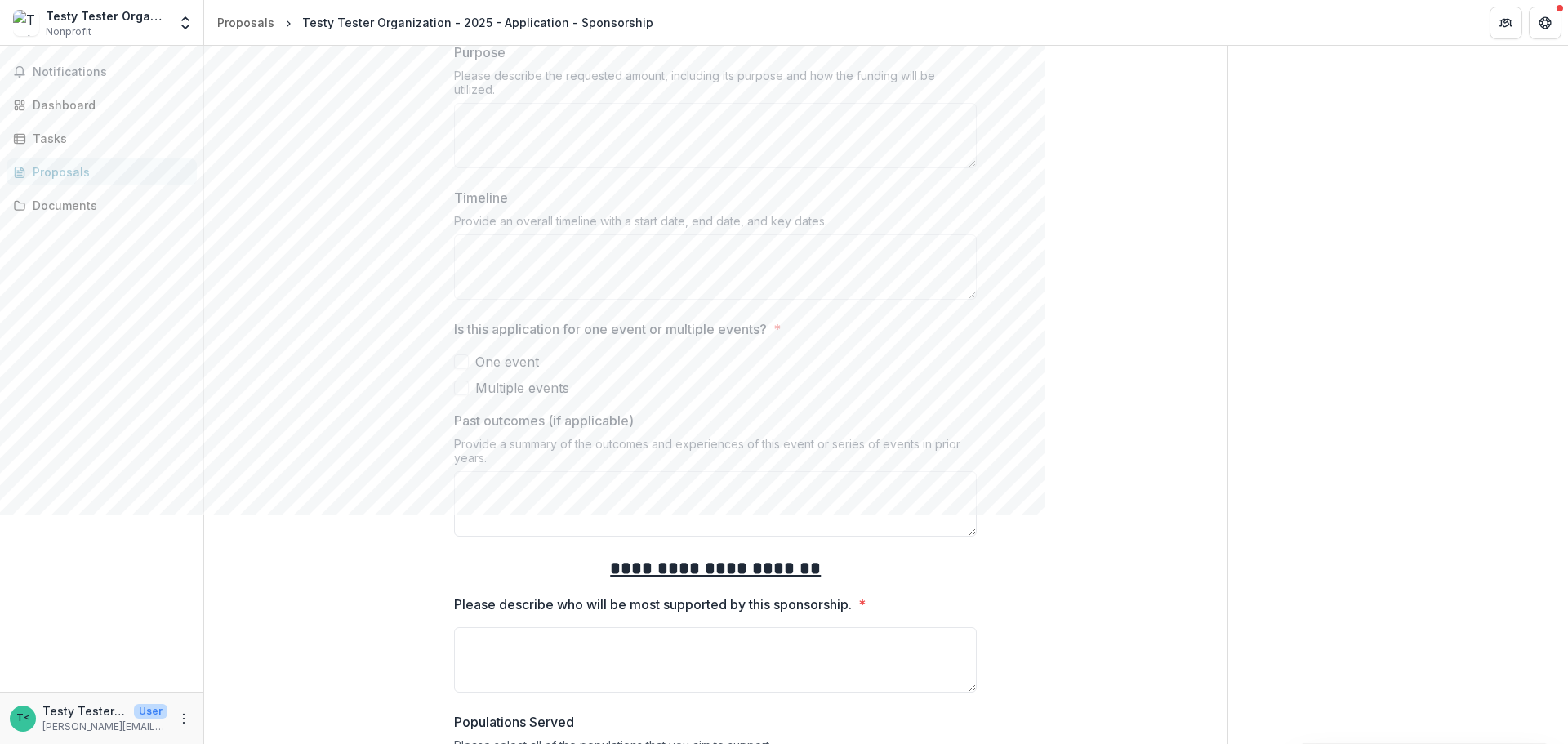
click at [457, 356] on span at bounding box center [461, 362] width 15 height 15
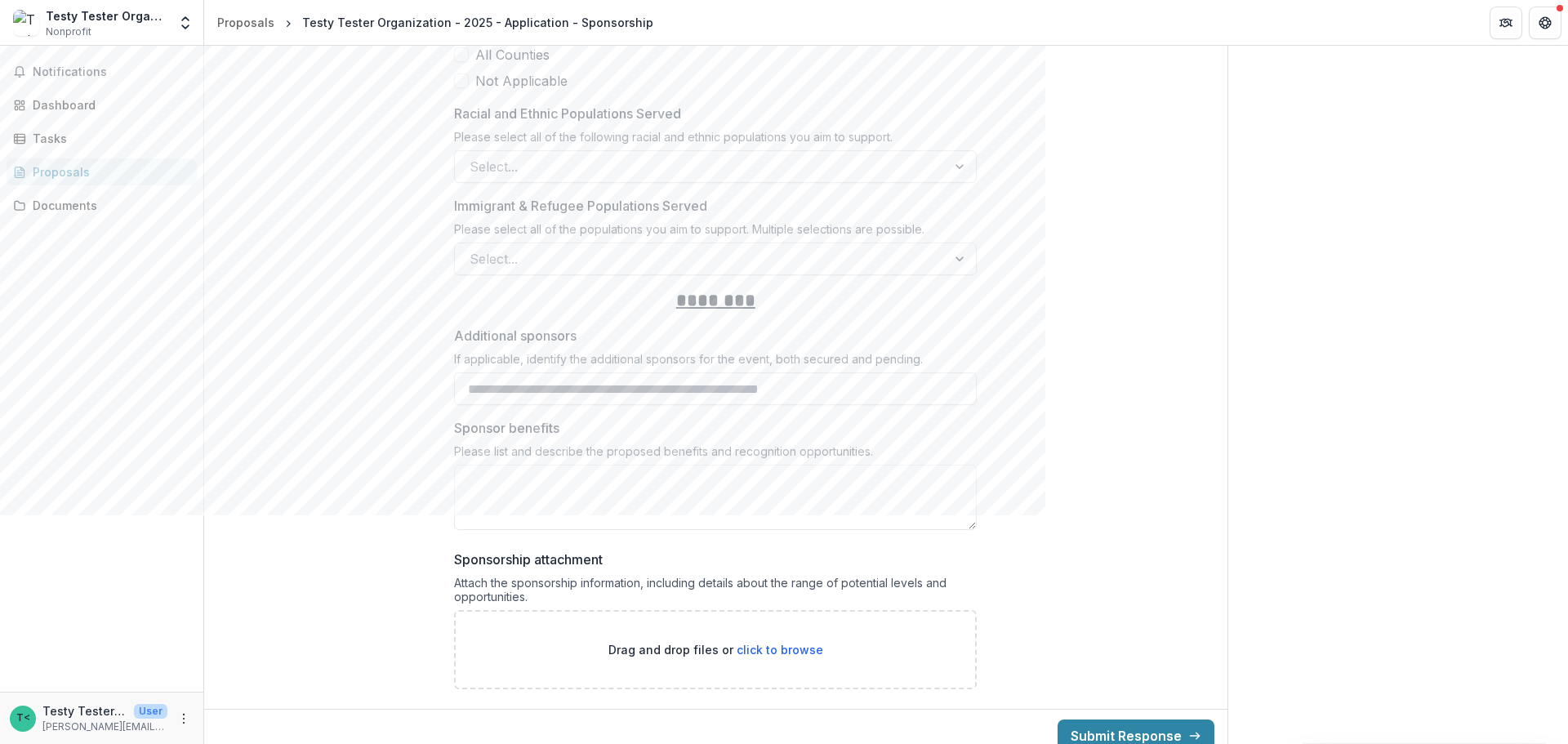
scroll to position [5363, 0]
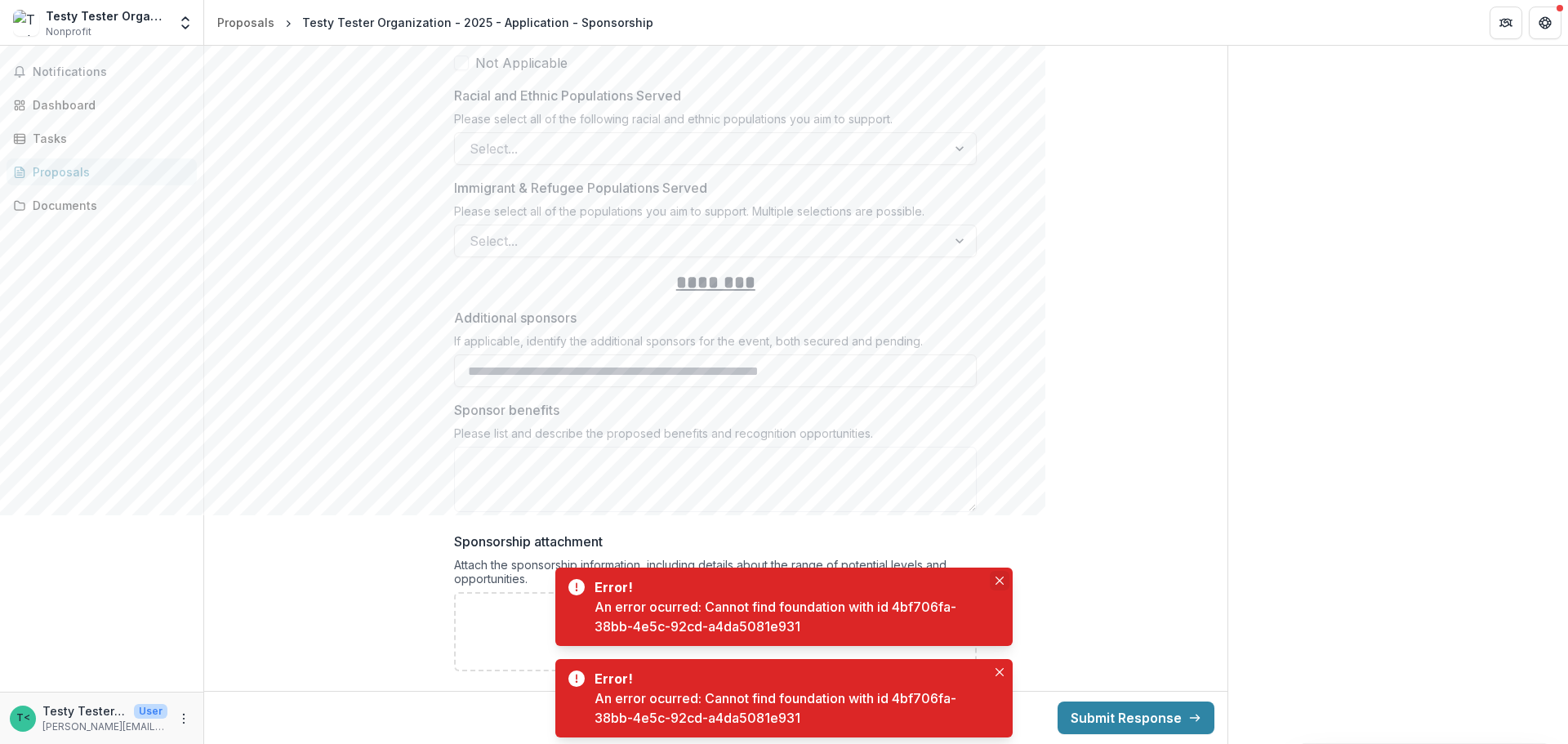
click at [999, 514] on button "Close" at bounding box center [999, 581] width 20 height 20
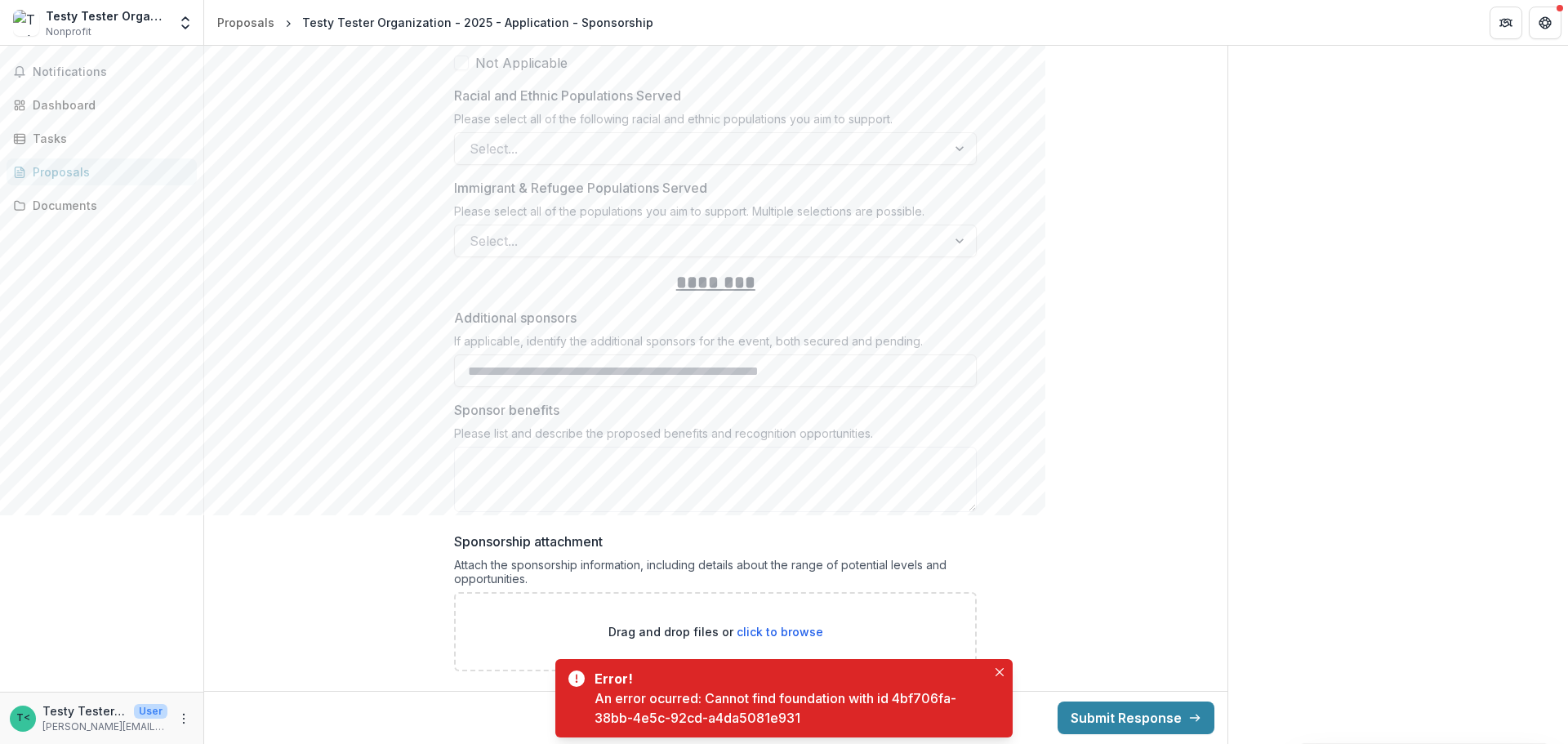
click at [999, 514] on button "Close" at bounding box center [999, 581] width 20 height 20
click at [999, 514] on icon "Close" at bounding box center [999, 672] width 8 height 8
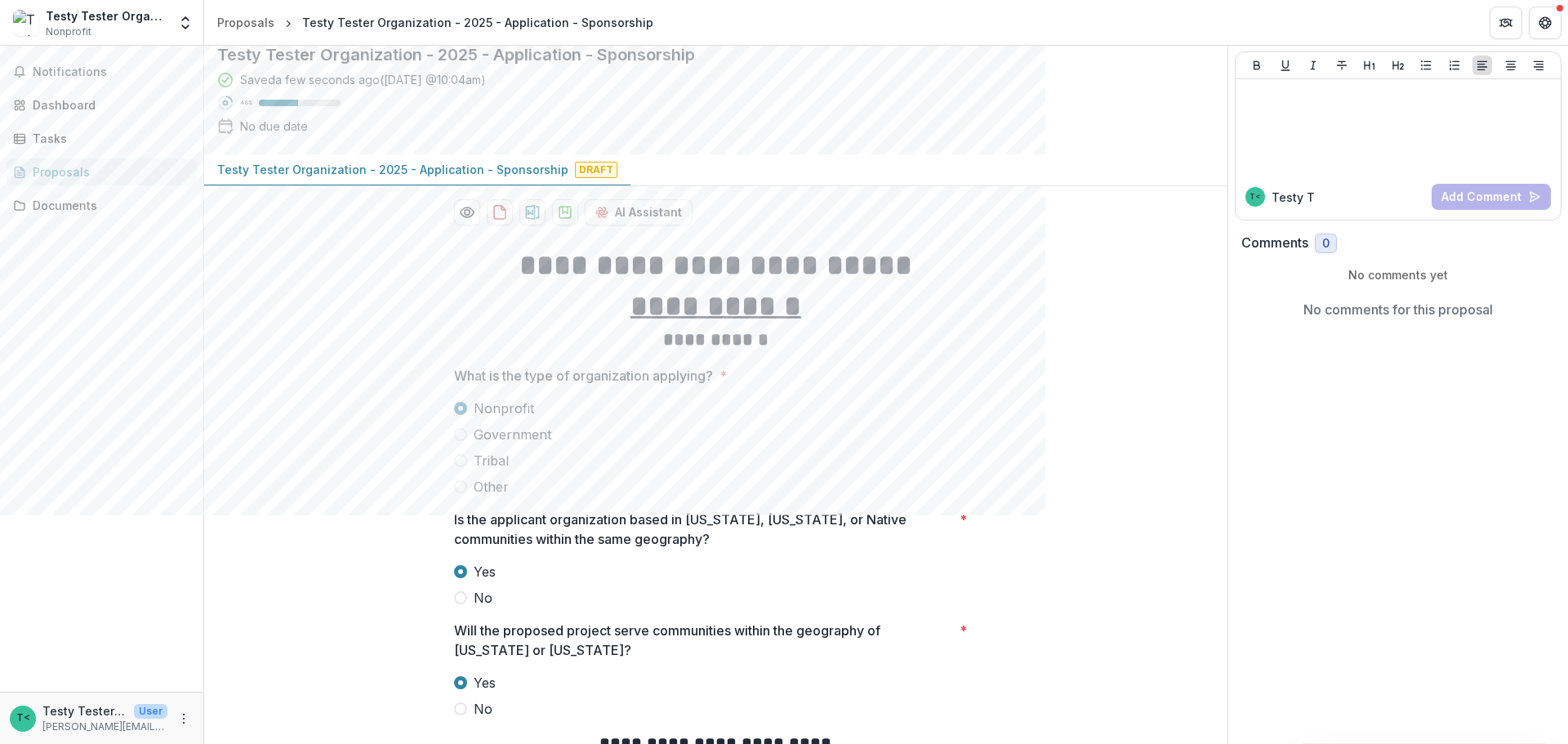
scroll to position [0, 0]
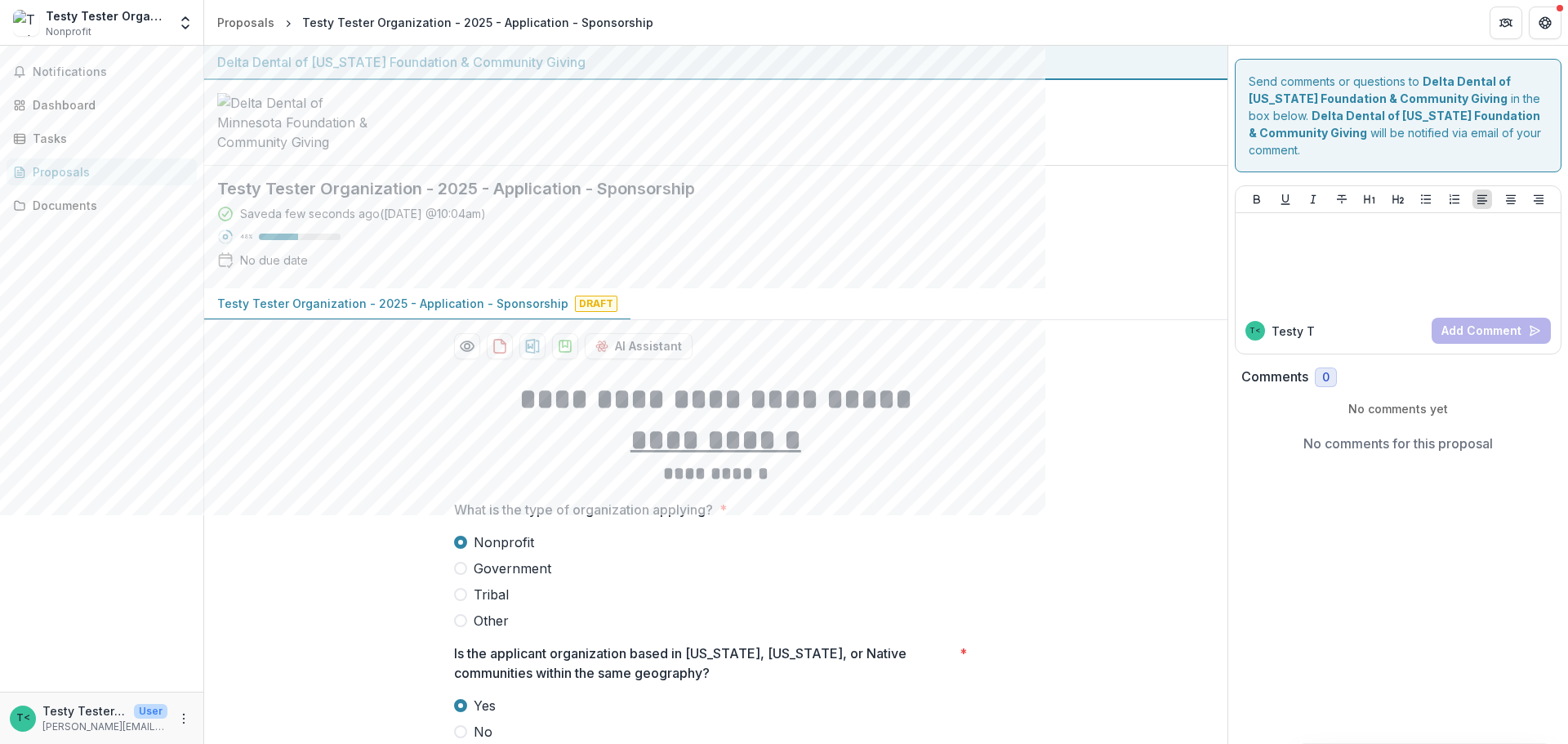
click at [45, 167] on div "Proposals" at bounding box center [108, 172] width 151 height 17
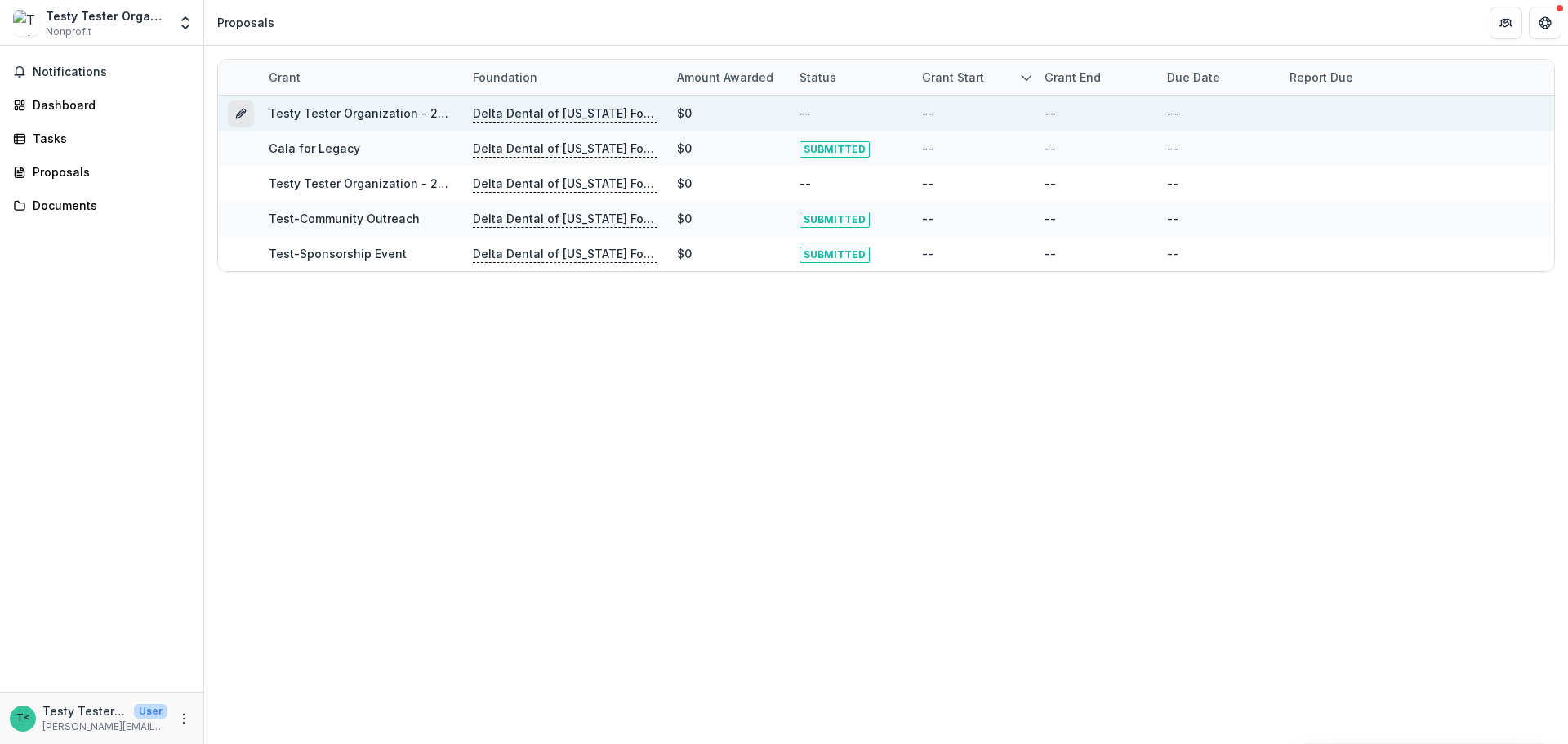
click at [242, 114] on icon "Grant b8d56289-6ea9-4bd0-b776-29275f88b361" at bounding box center [241, 114] width 13 height 13
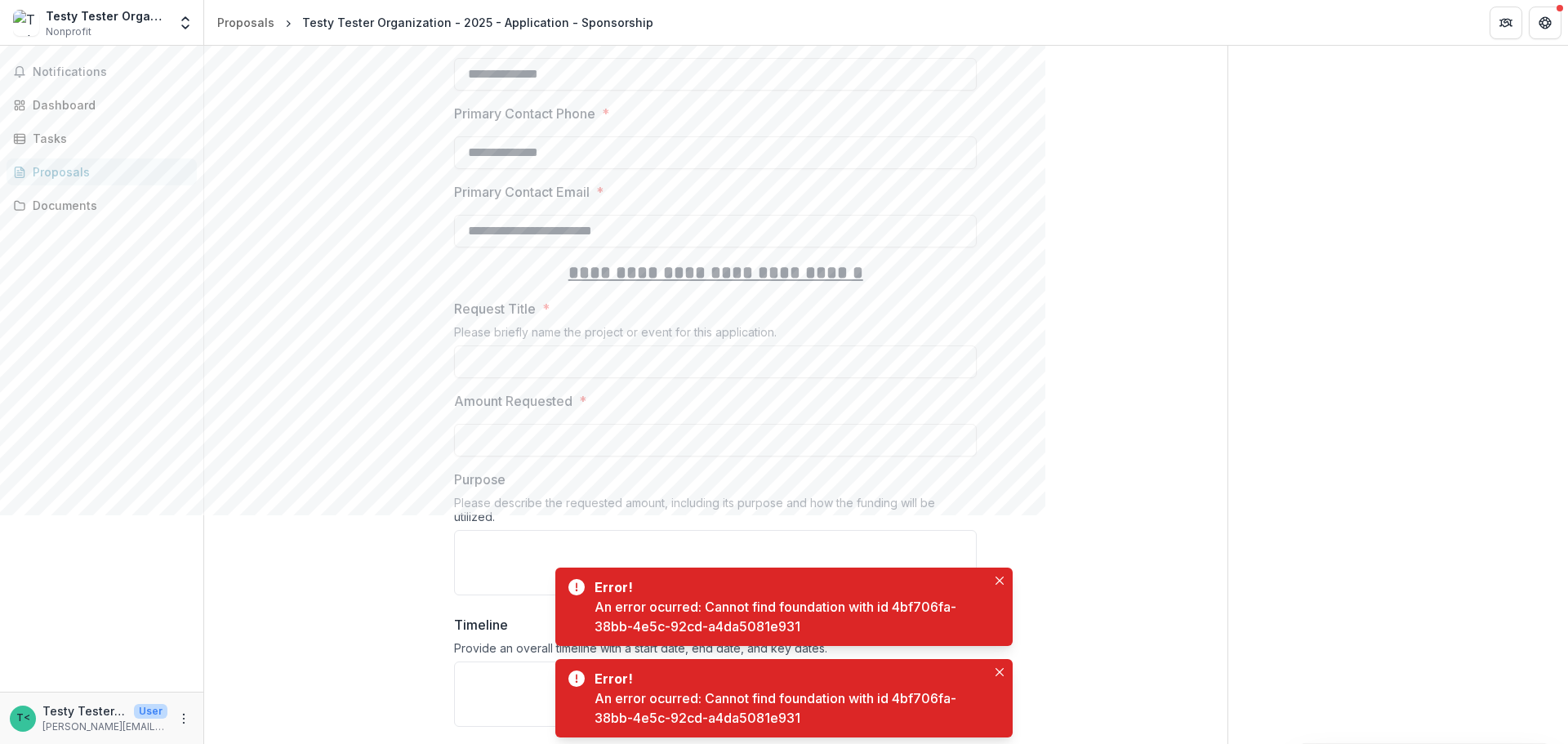
scroll to position [1471, 0]
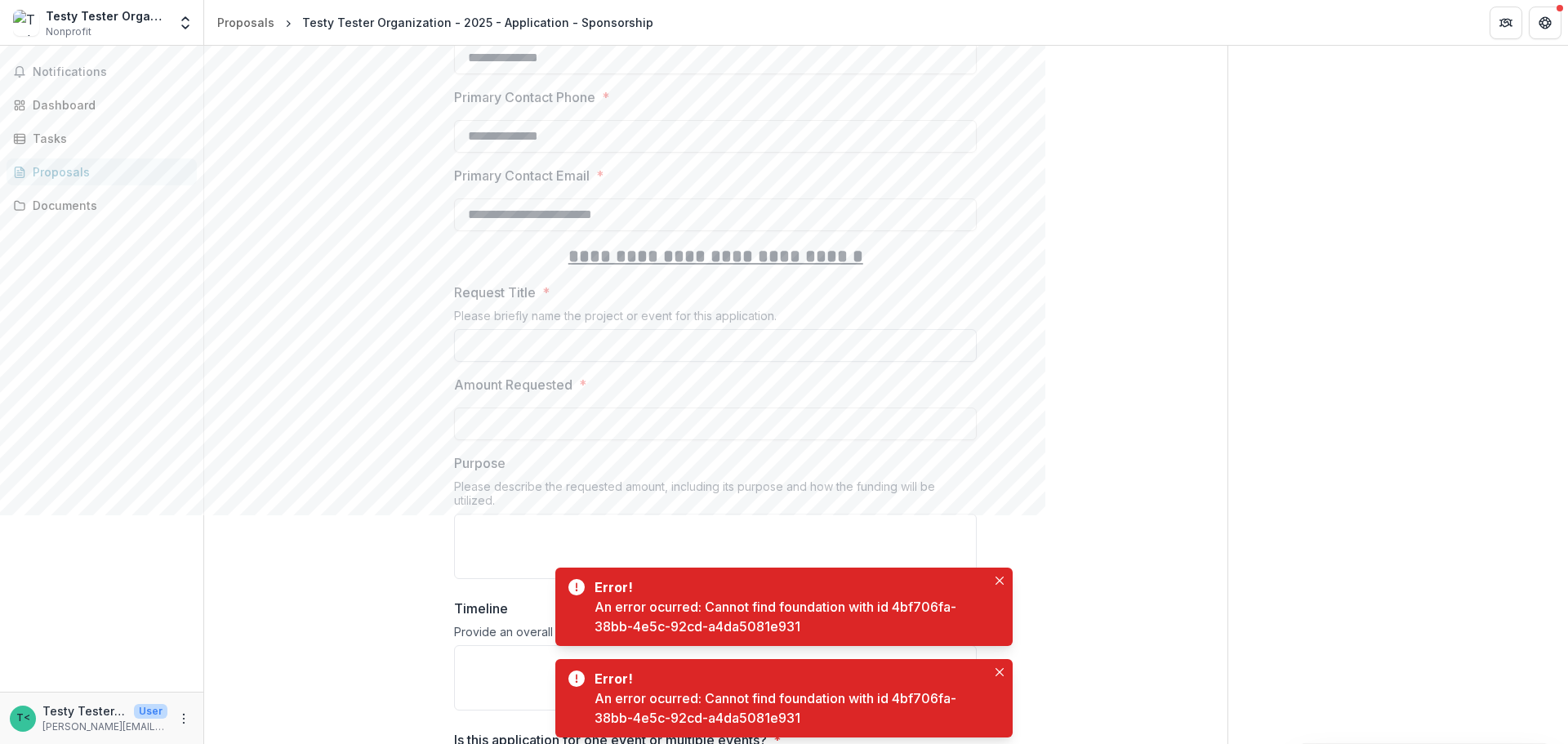
click at [610, 343] on input "Request Title *" at bounding box center [715, 346] width 522 height 33
type input "**********"
click at [998, 514] on icon "Close" at bounding box center [999, 581] width 8 height 8
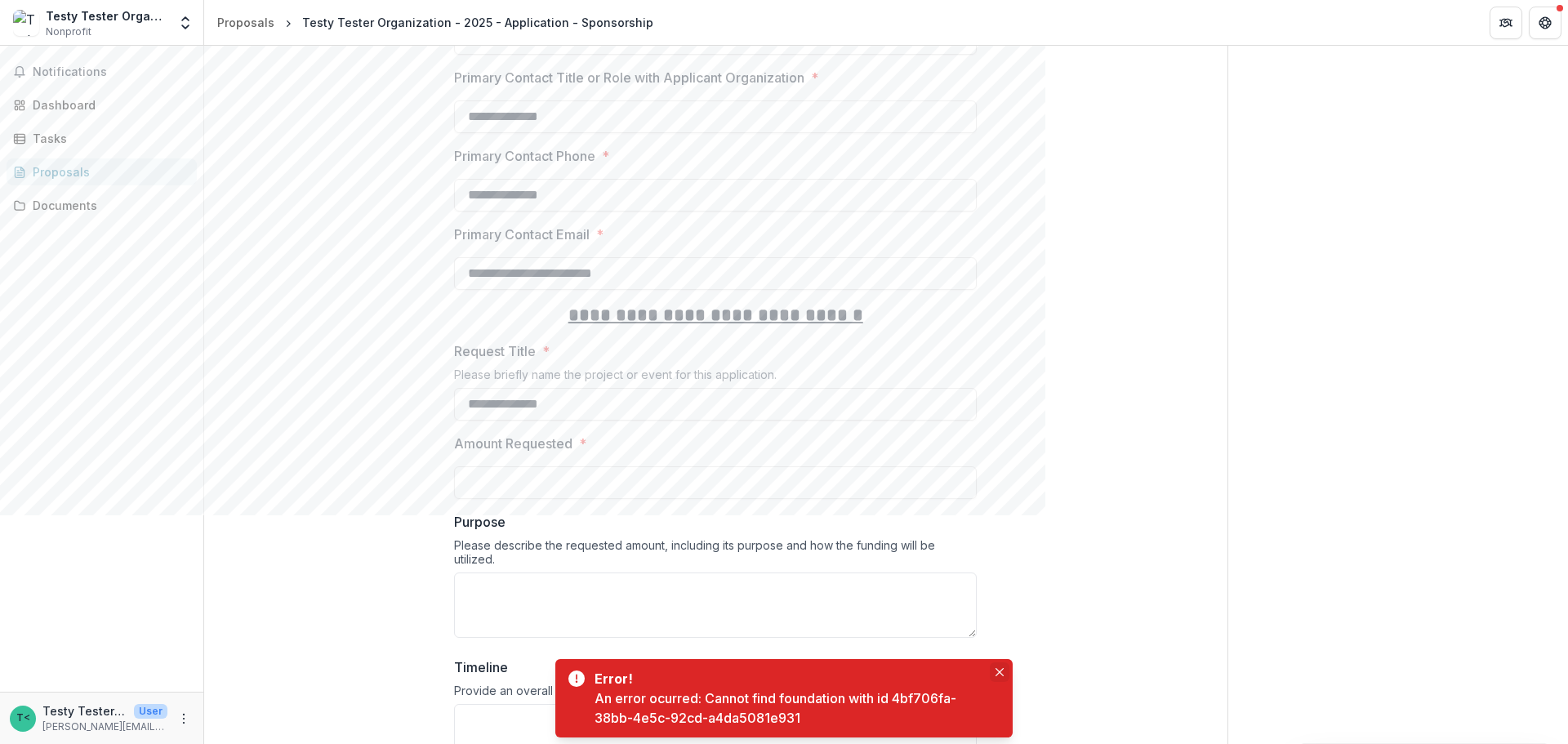
click at [1006, 514] on button "Close" at bounding box center [999, 672] width 20 height 20
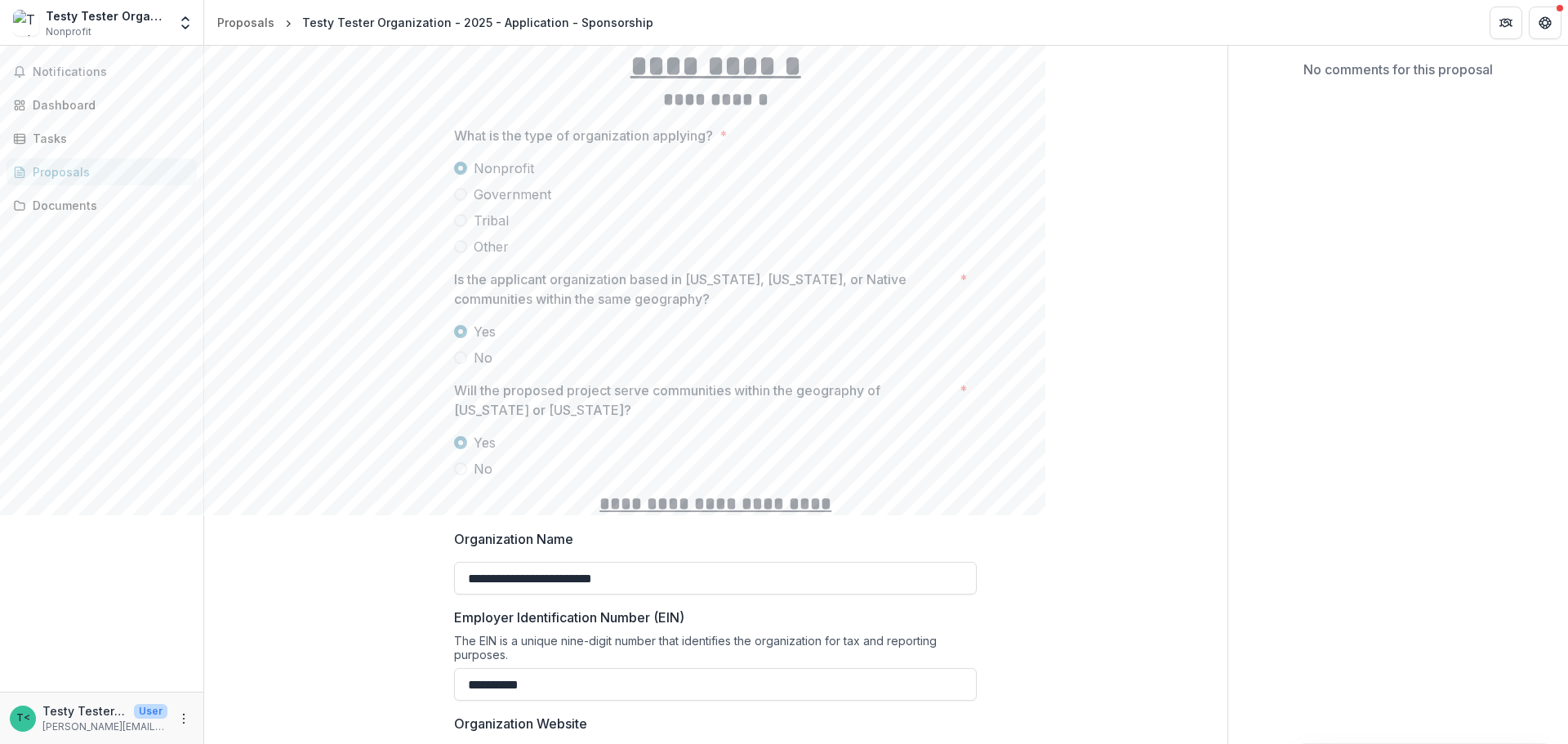
scroll to position [0, 0]
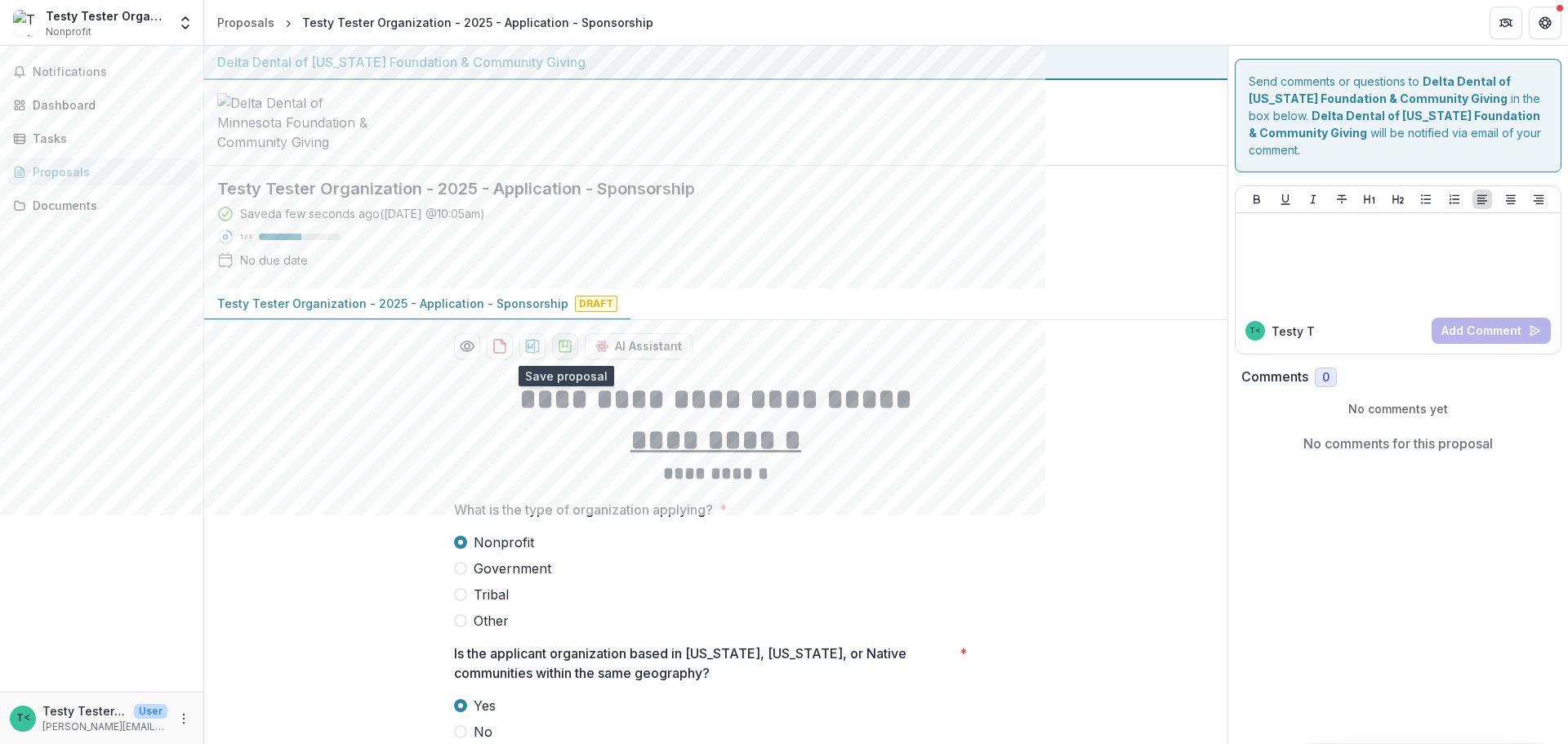
click at [562, 346] on icon "download-proposal" at bounding box center [565, 347] width 17 height 17
click at [57, 107] on div "Dashboard" at bounding box center [108, 105] width 151 height 17
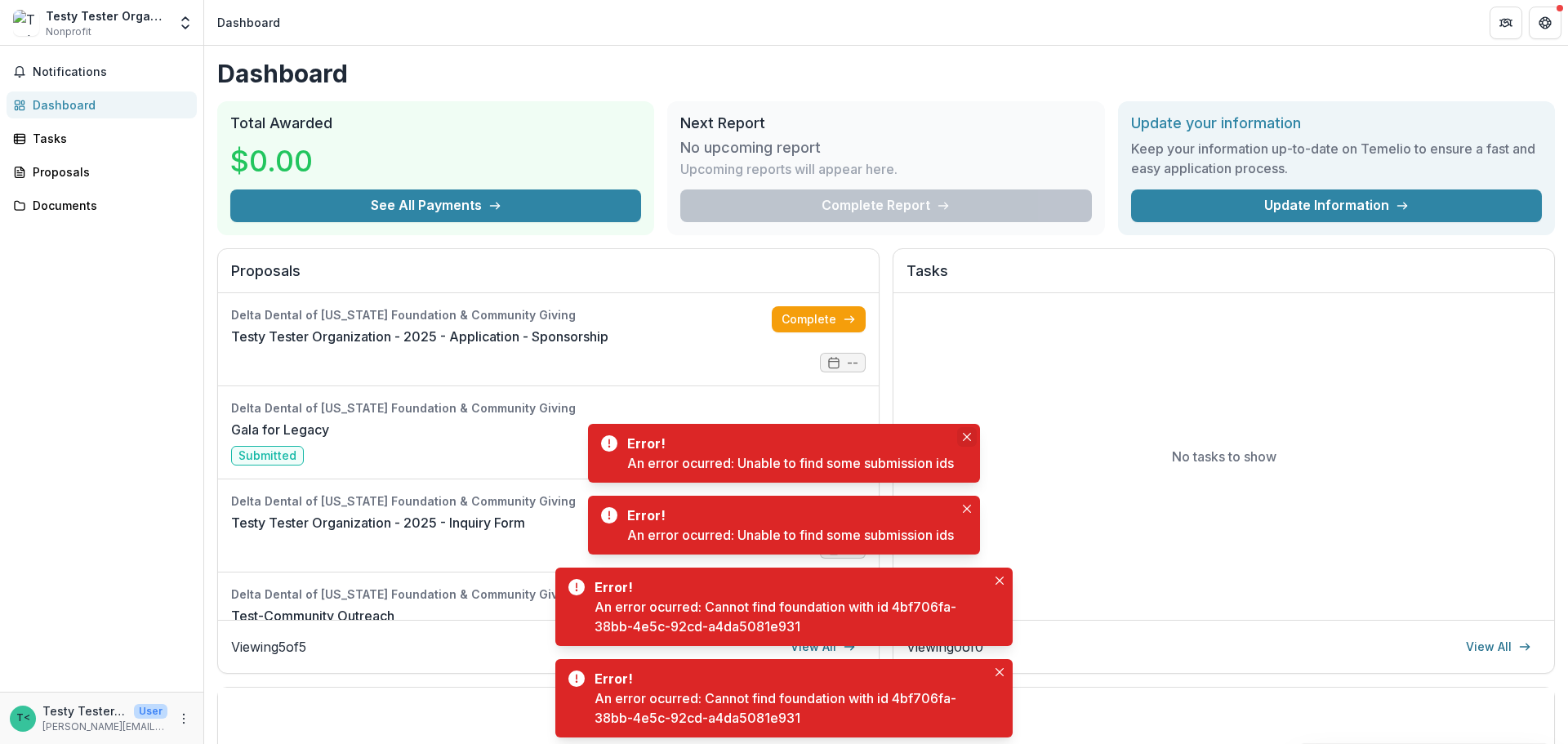
click at [971, 434] on icon "Close" at bounding box center [967, 437] width 8 height 8
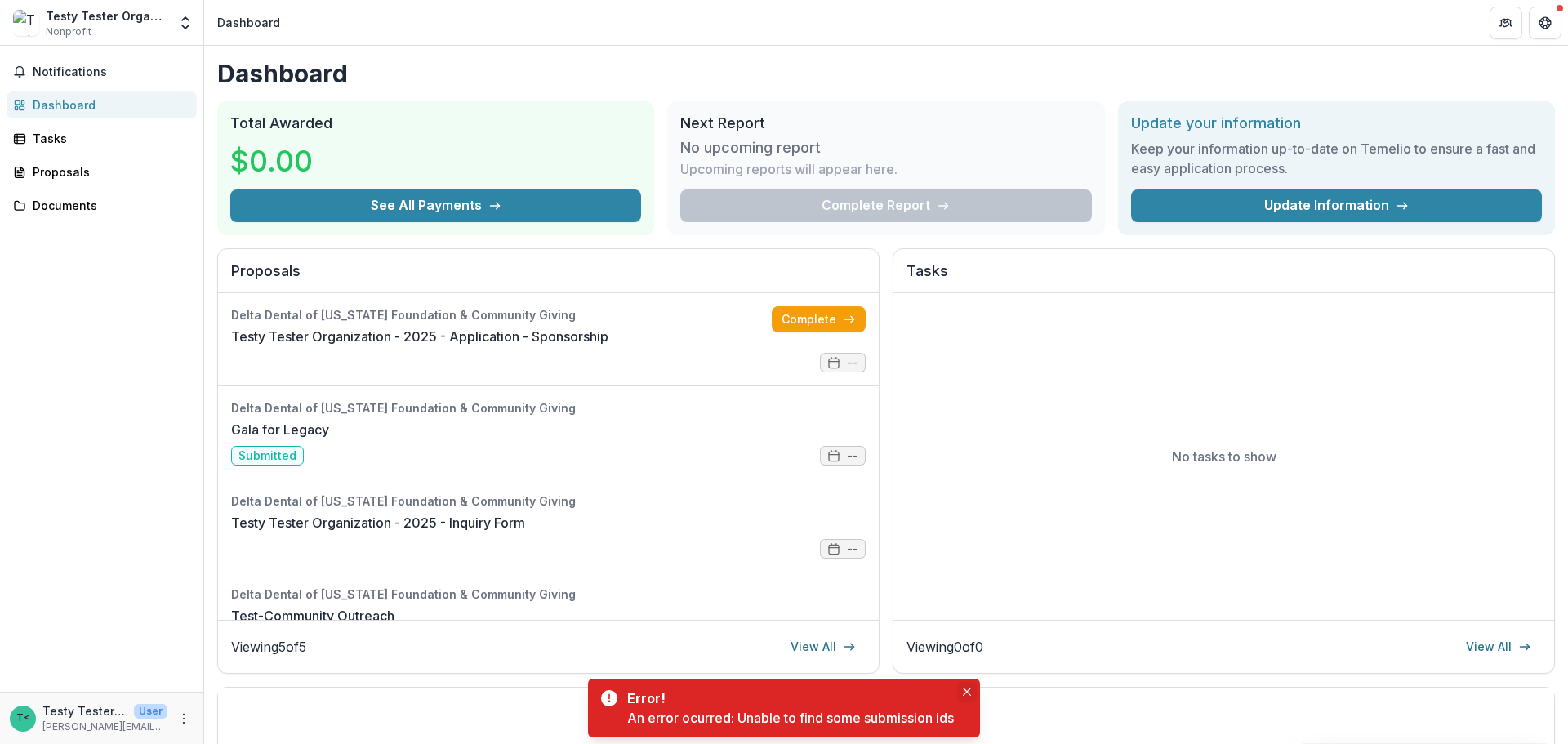
click at [971, 514] on icon "Close" at bounding box center [967, 692] width 8 height 8
